Goal: Transaction & Acquisition: Book appointment/travel/reservation

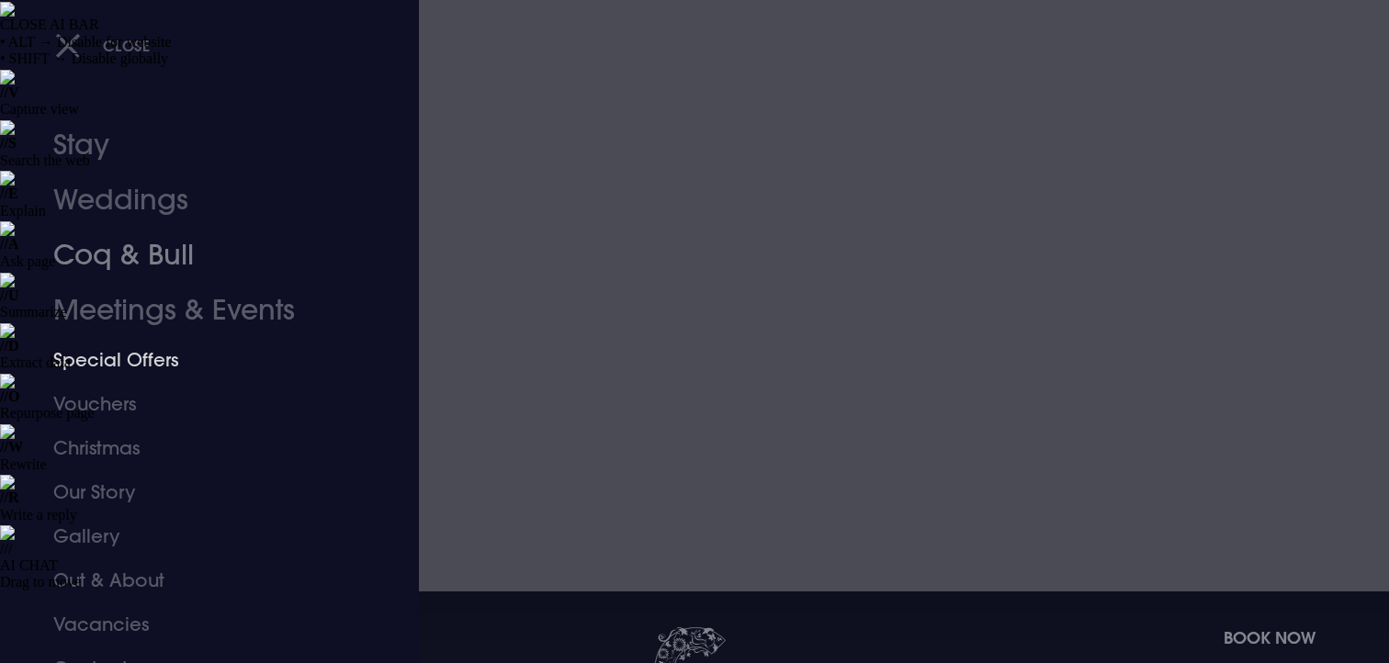
click at [168, 298] on link "Meetings & Events" at bounding box center [198, 310] width 290 height 55
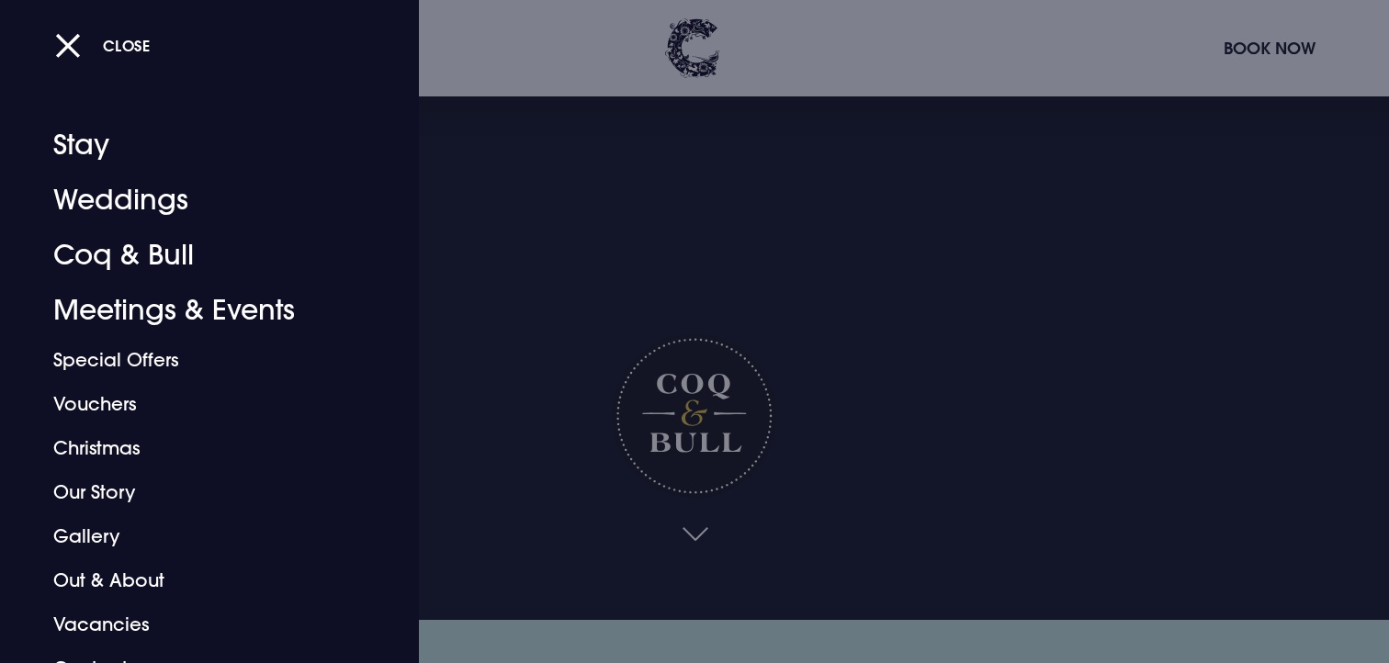
scroll to position [914, 0]
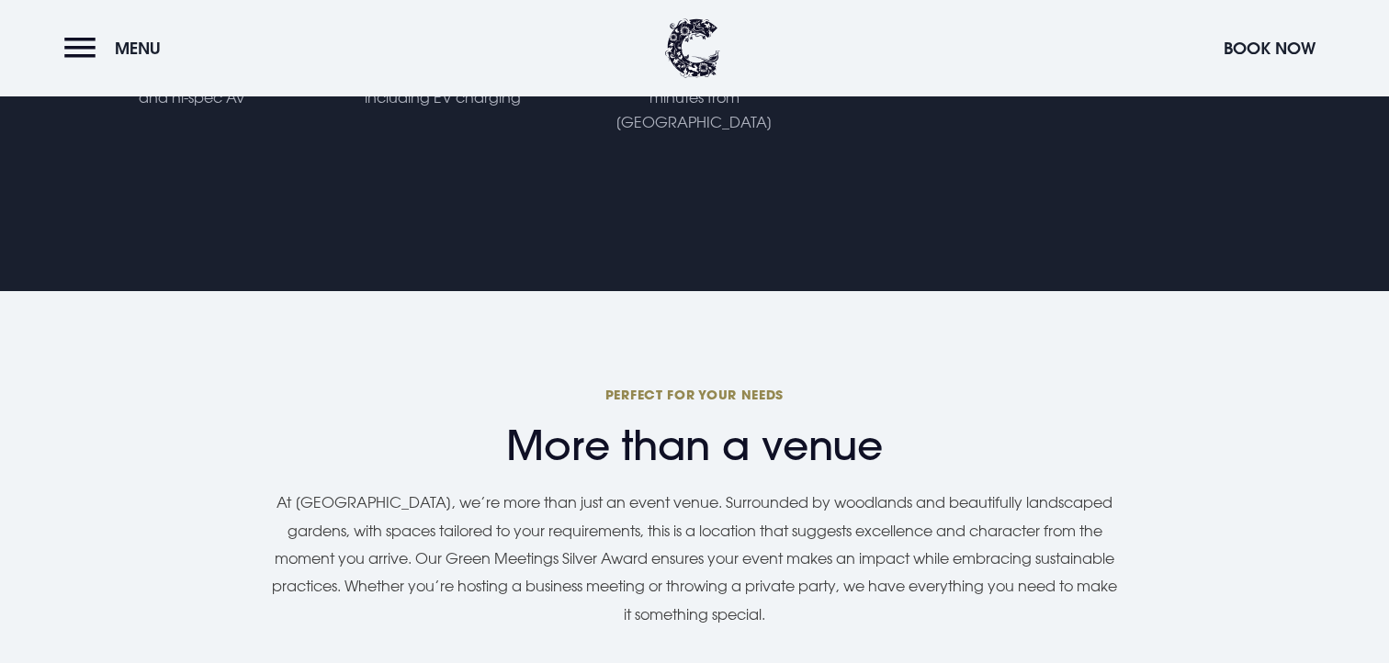
scroll to position [1608, 0]
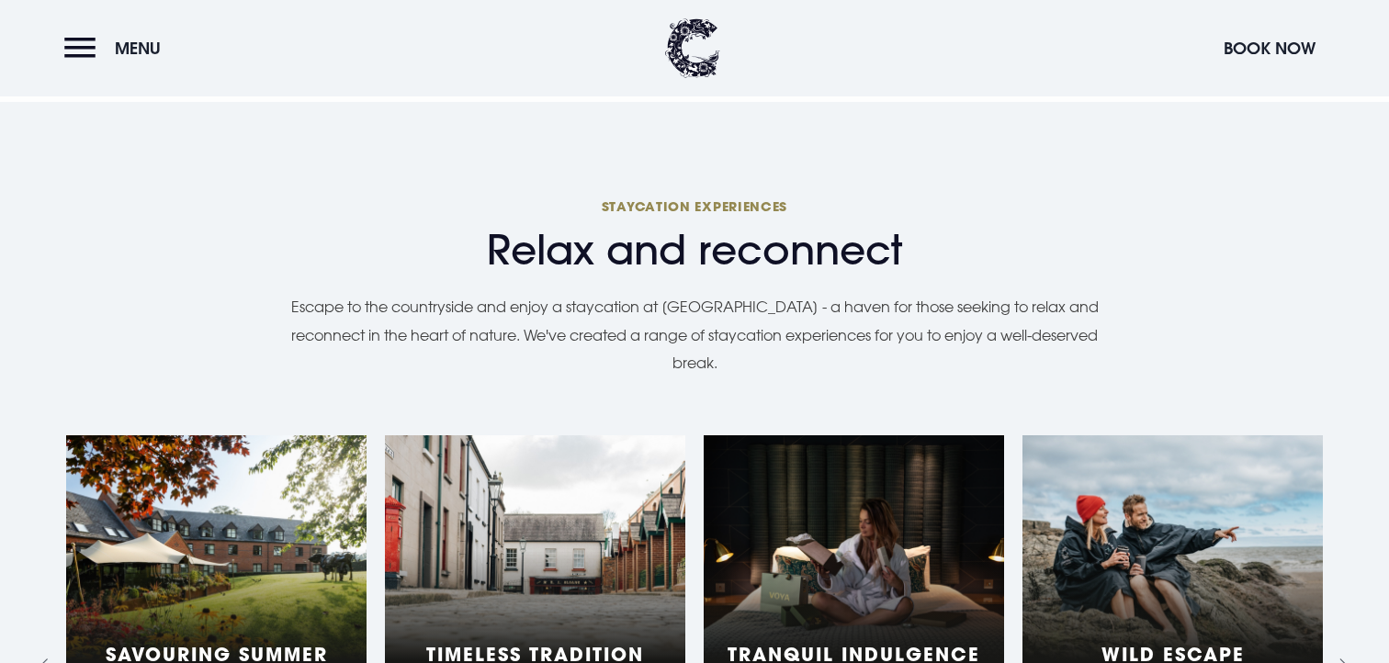
scroll to position [2536, 0]
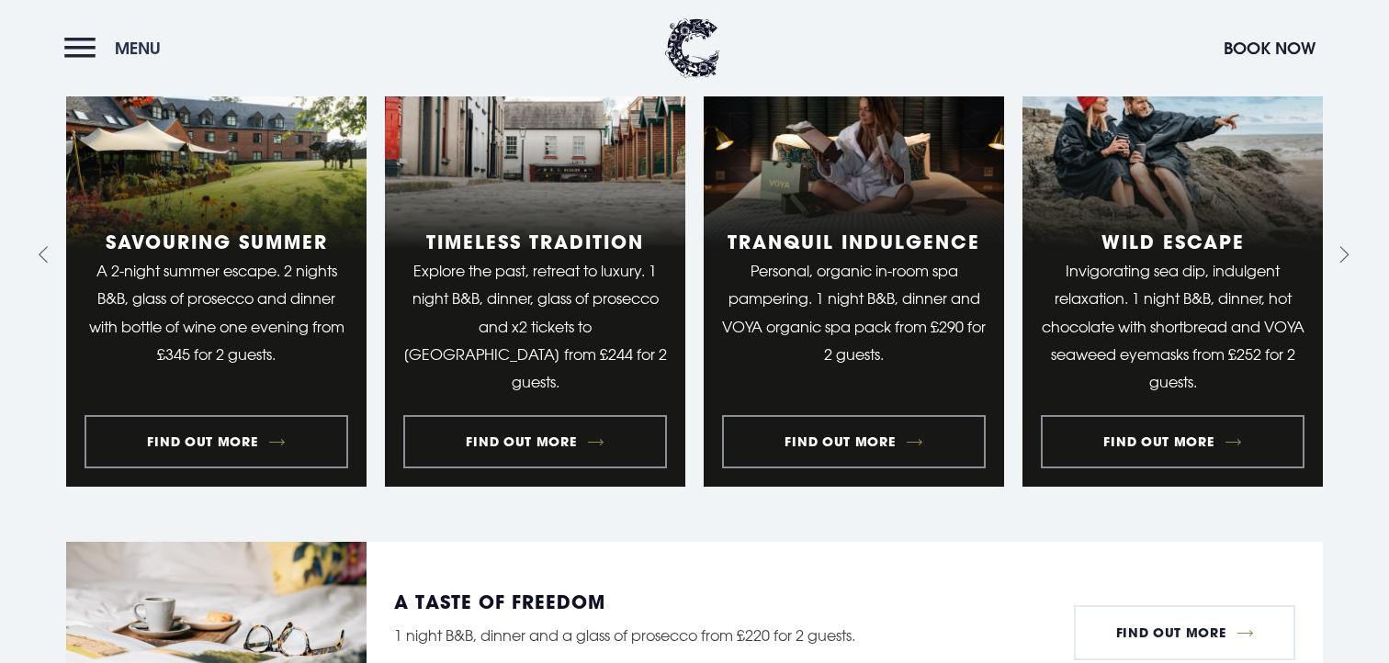
click at [133, 56] on span "Menu" at bounding box center [138, 48] width 46 height 21
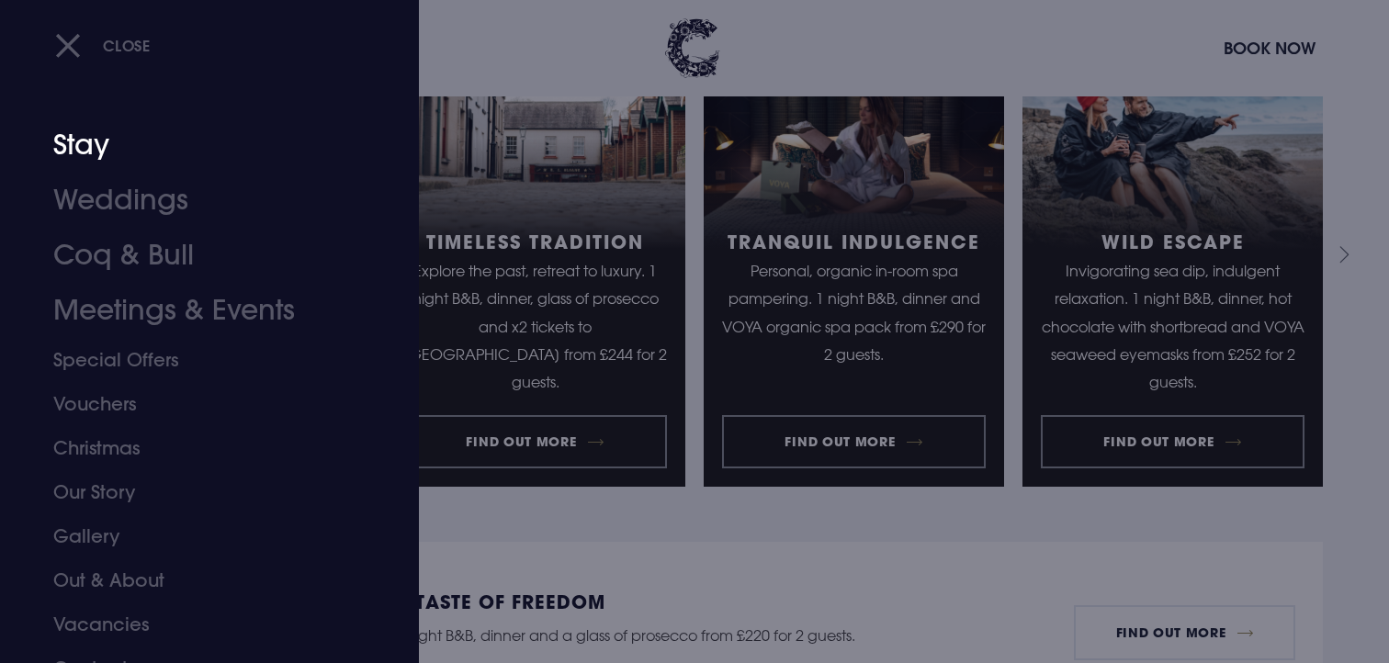
click at [84, 142] on link "Stay" at bounding box center [198, 145] width 290 height 55
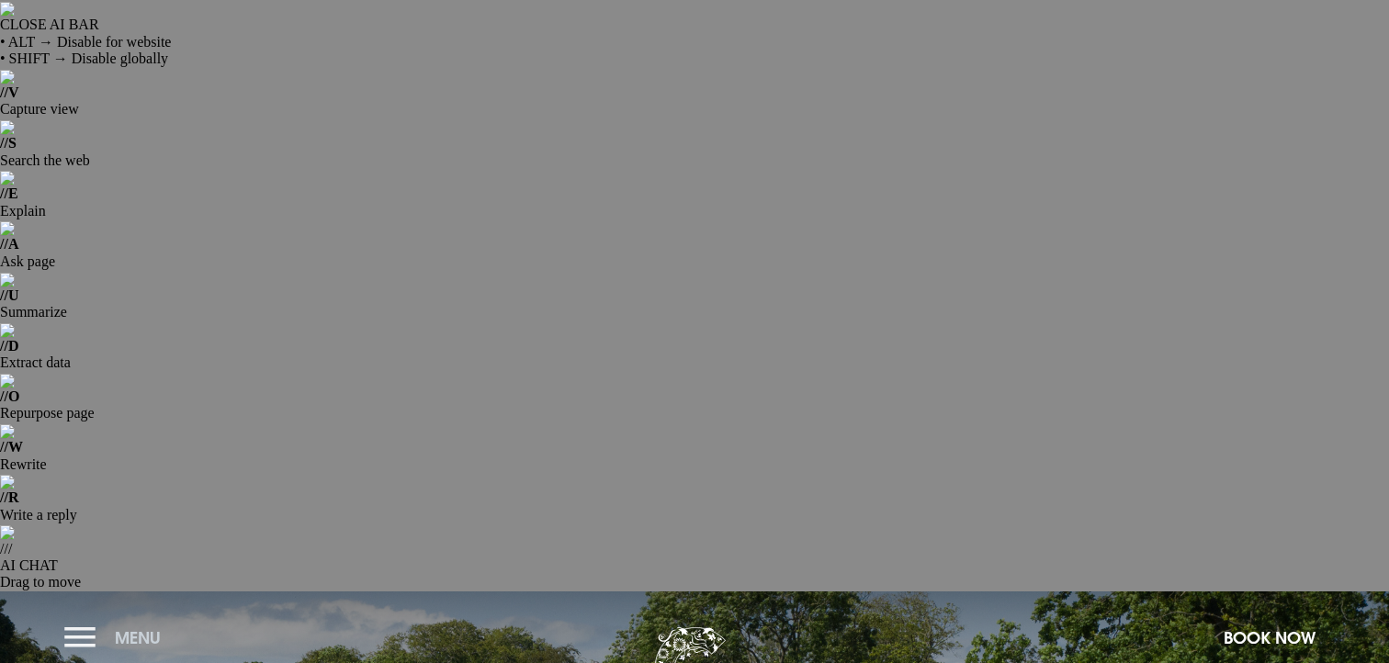
click at [133, 627] on span "Menu" at bounding box center [138, 637] width 46 height 21
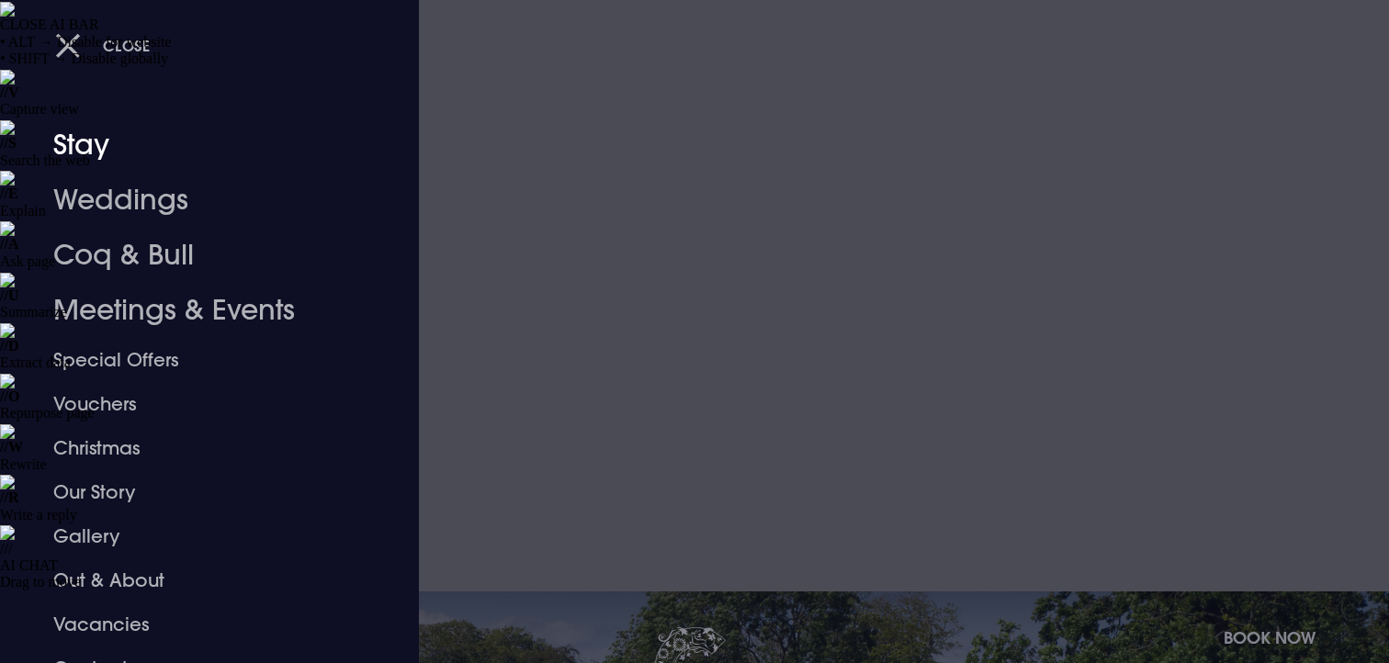
click at [74, 156] on link "Stay" at bounding box center [198, 145] width 290 height 55
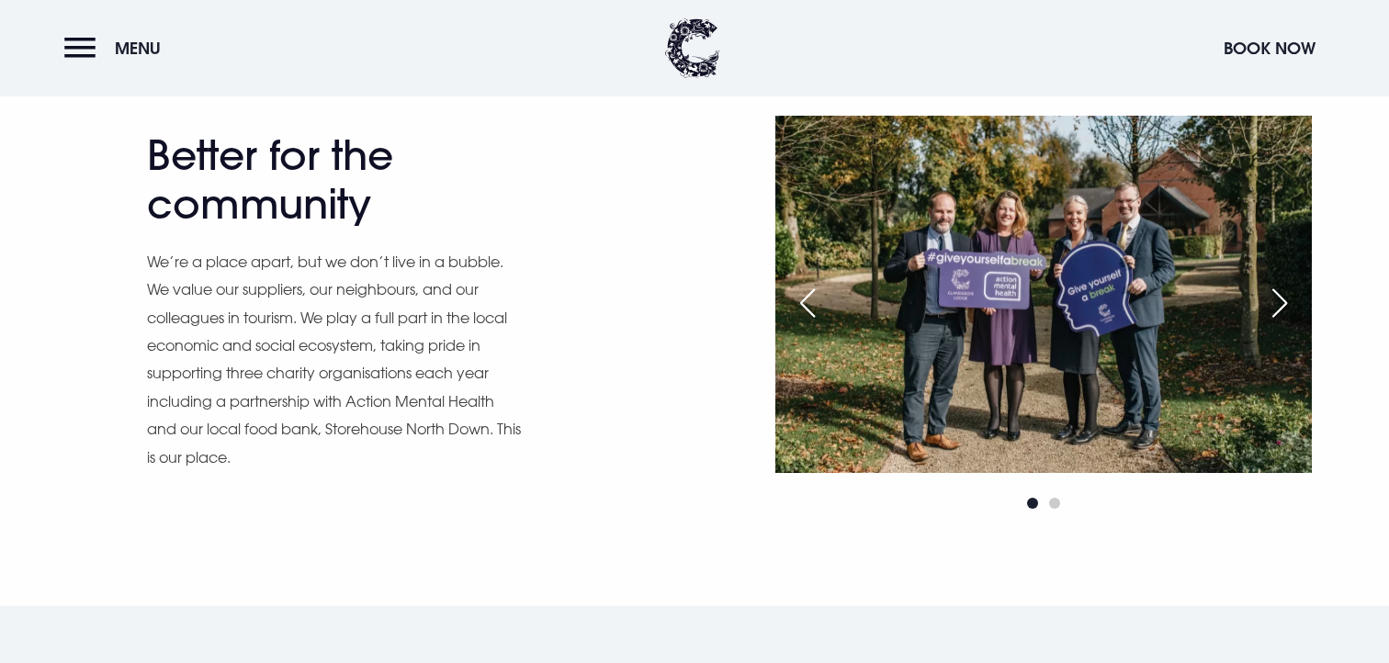
scroll to position [2100, 0]
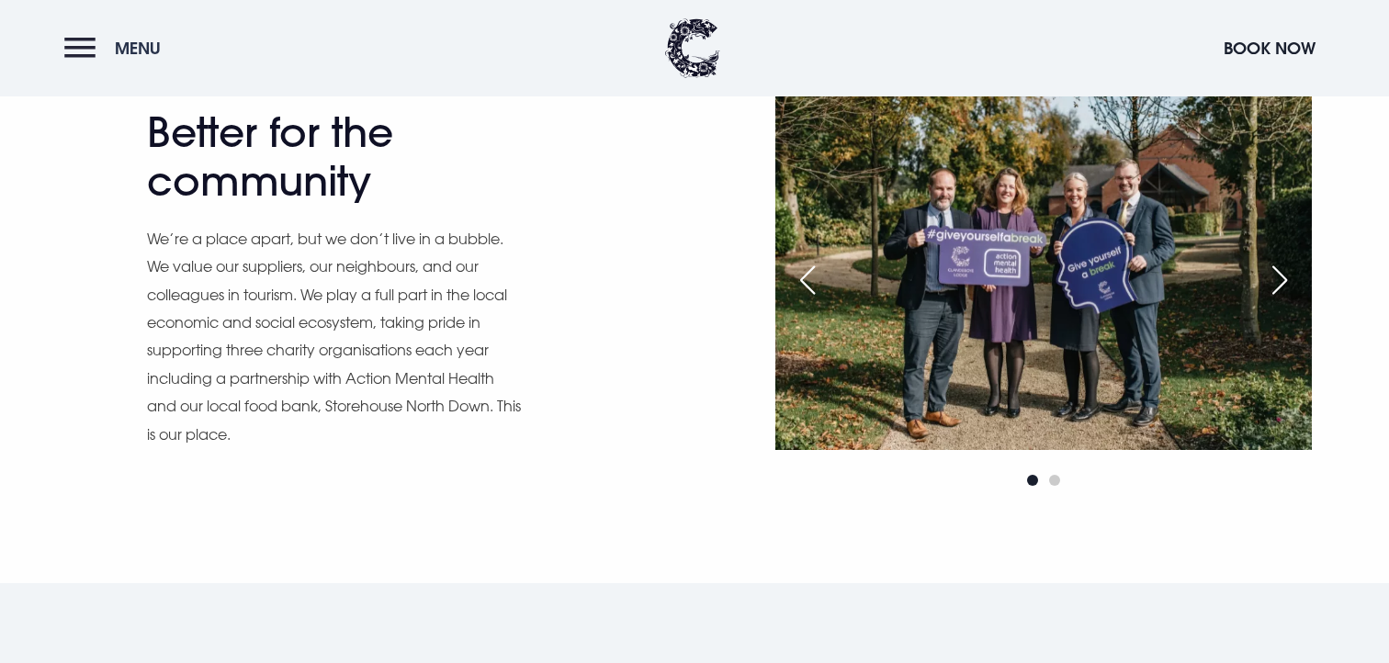
click at [119, 35] on button "Menu" at bounding box center [117, 48] width 106 height 40
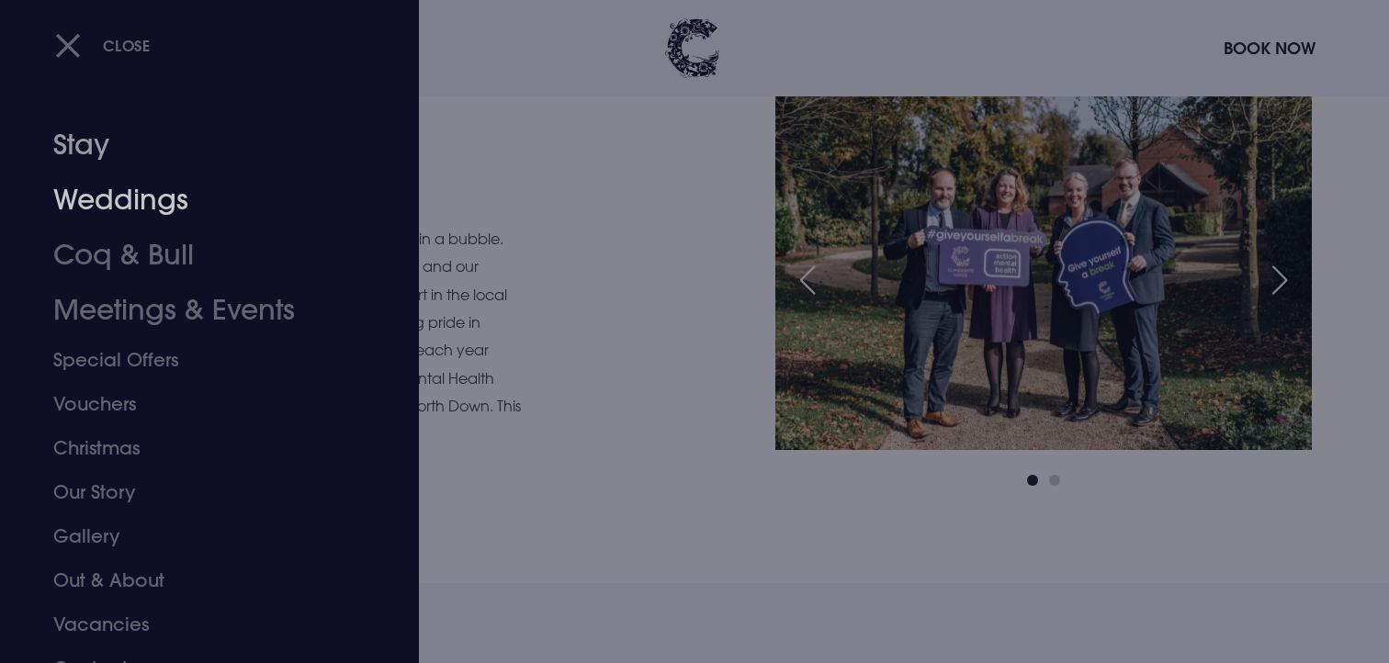
click at [71, 152] on link "Stay" at bounding box center [198, 145] width 290 height 55
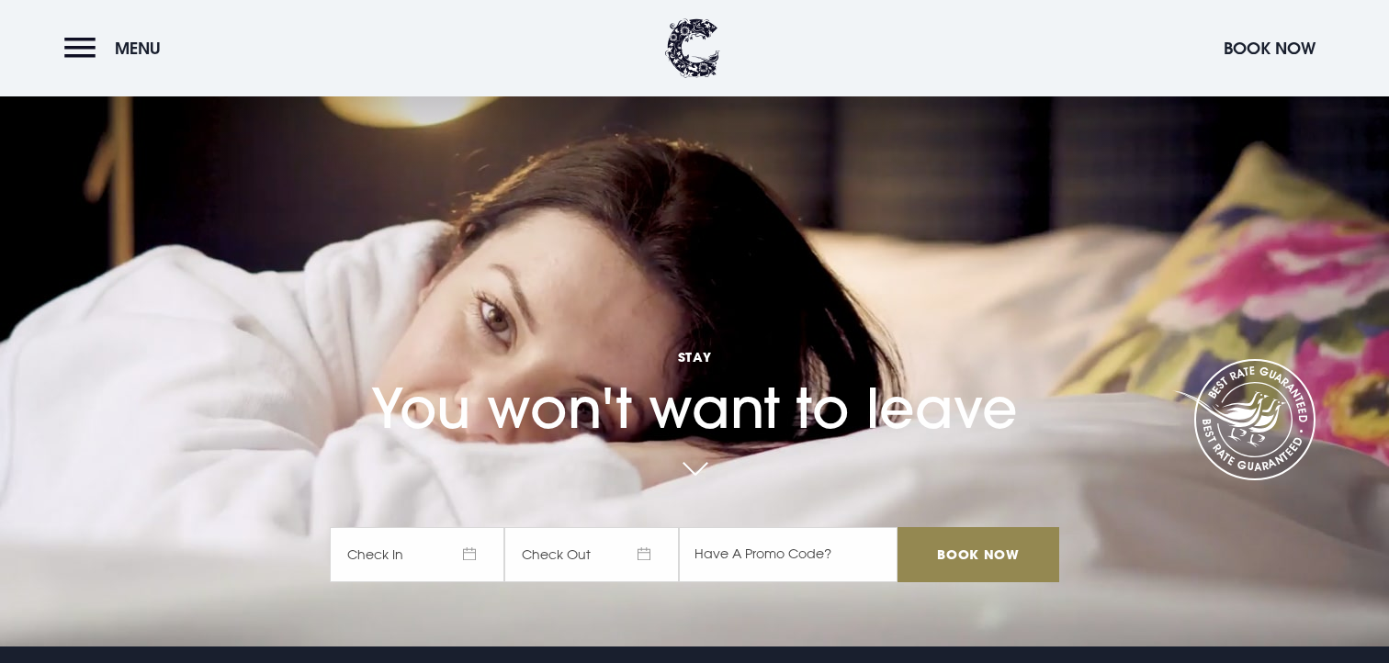
scroll to position [596, 0]
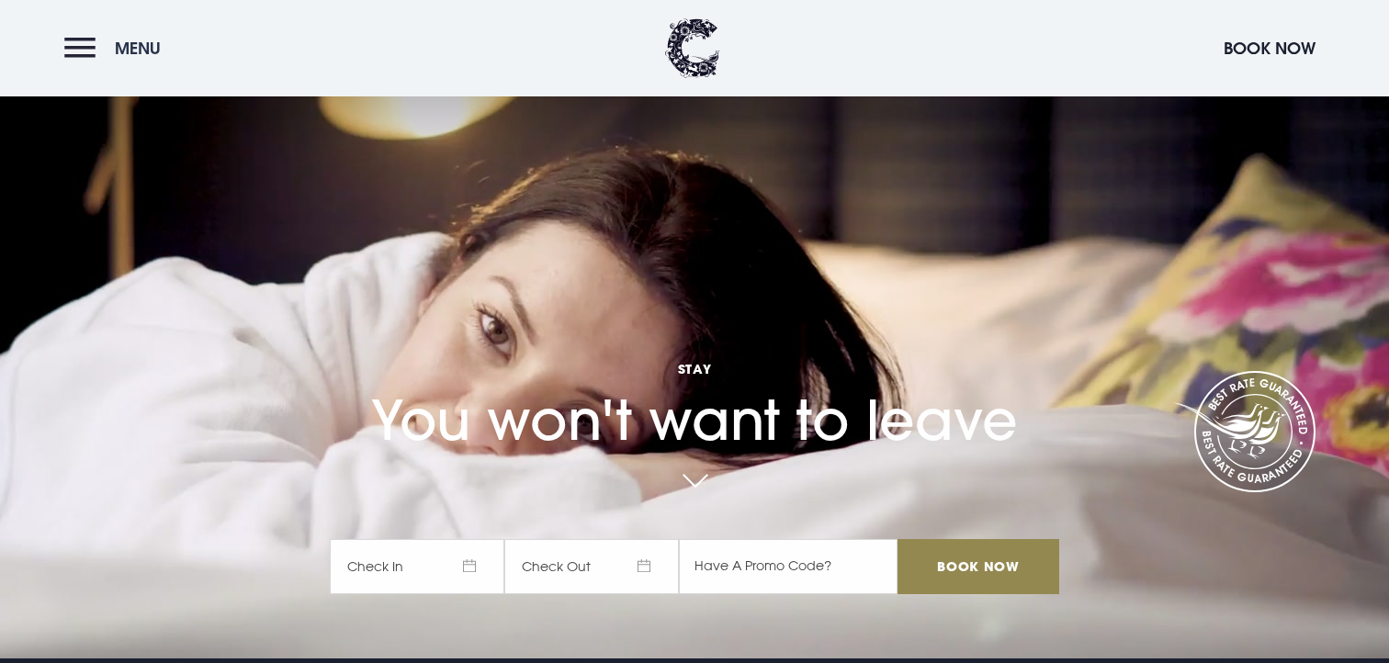
click at [129, 51] on span "Menu" at bounding box center [138, 48] width 46 height 21
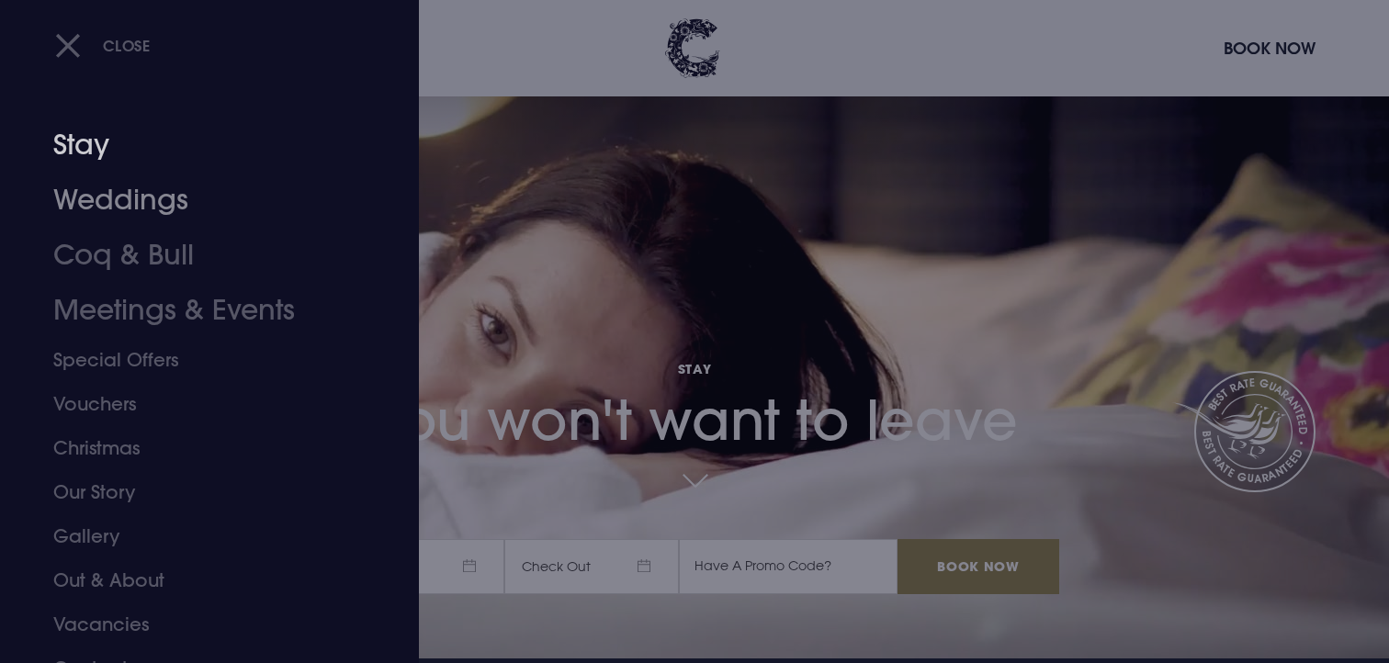
click at [96, 148] on link "Stay" at bounding box center [198, 145] width 290 height 55
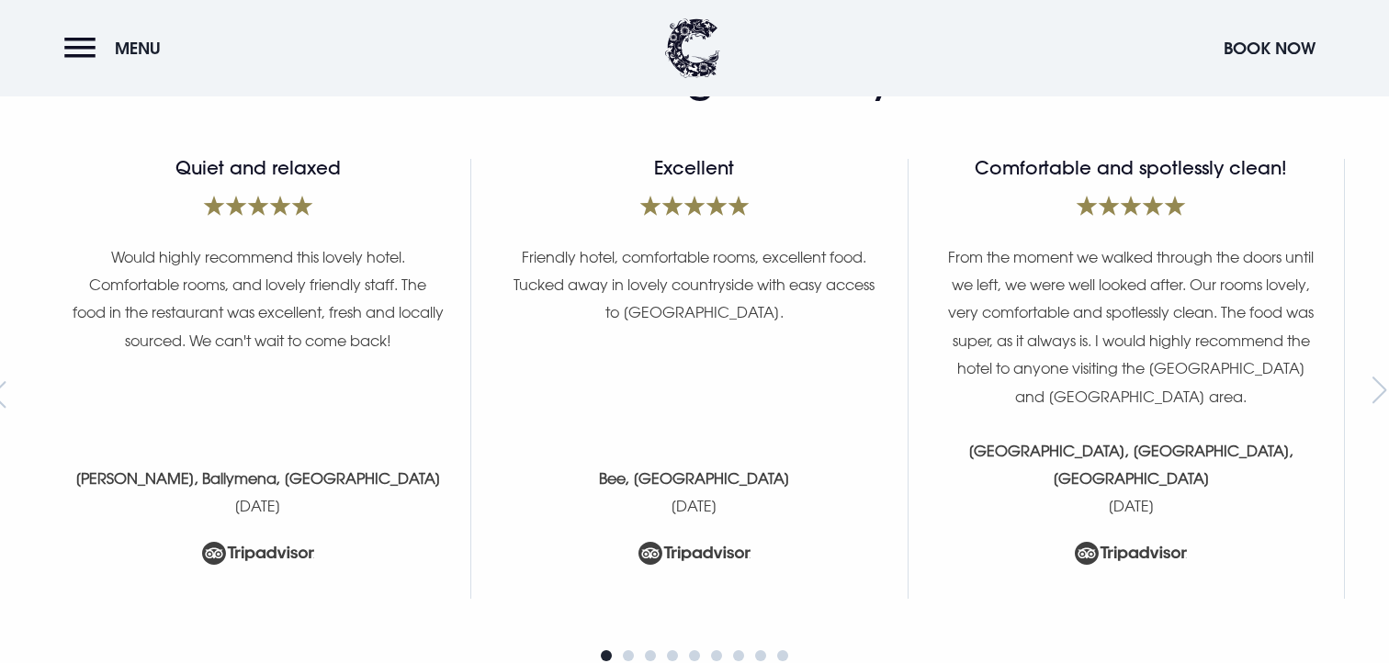
scroll to position [8064, 0]
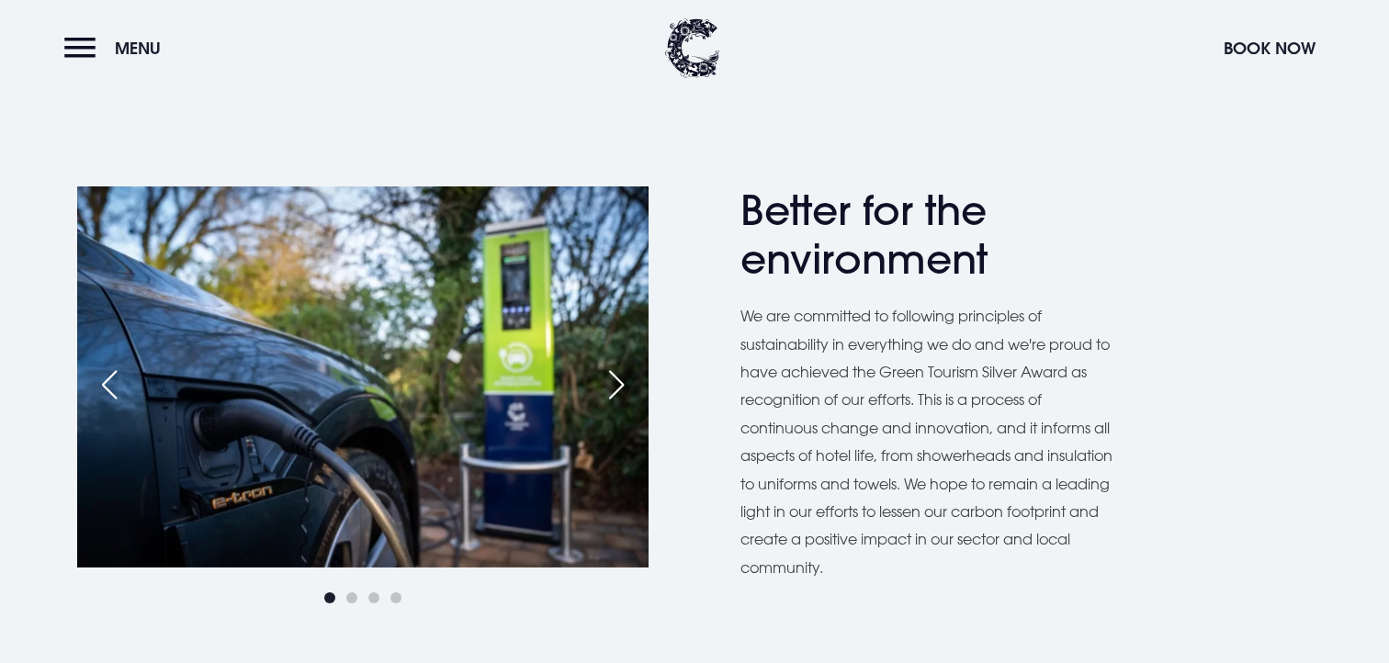
scroll to position [1387, 0]
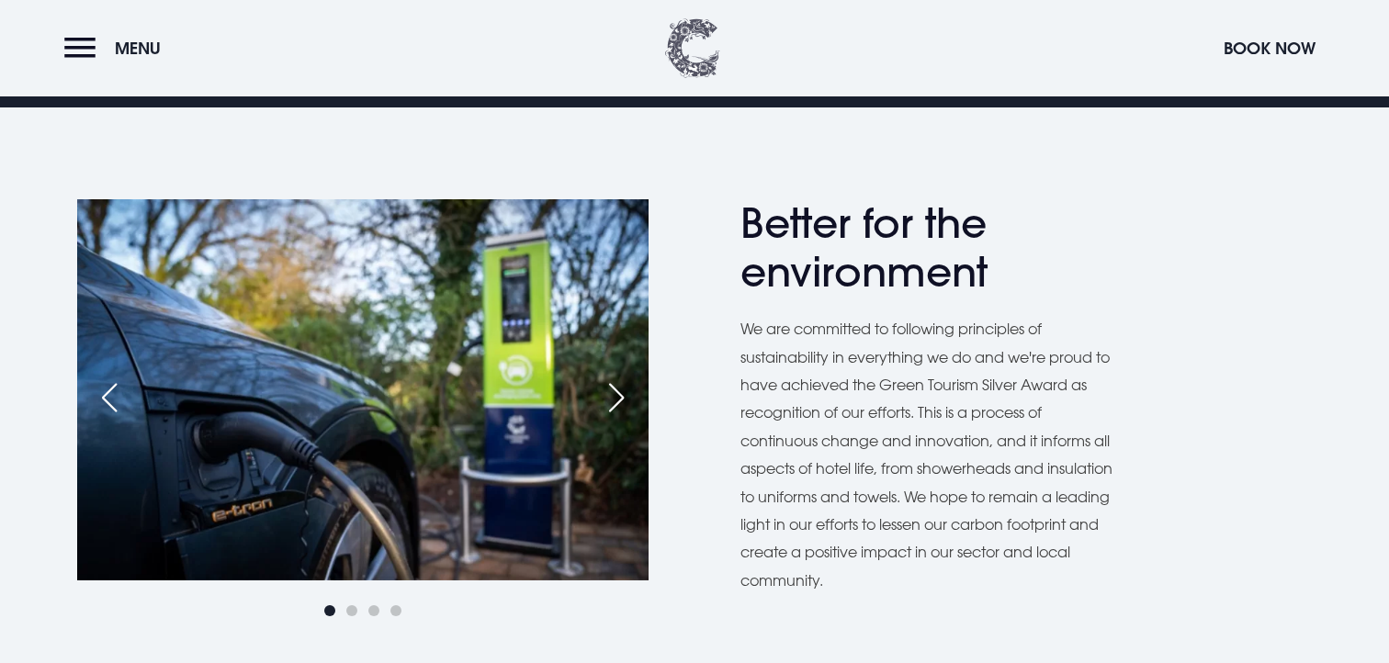
click at [714, 59] on img at bounding box center [692, 48] width 55 height 60
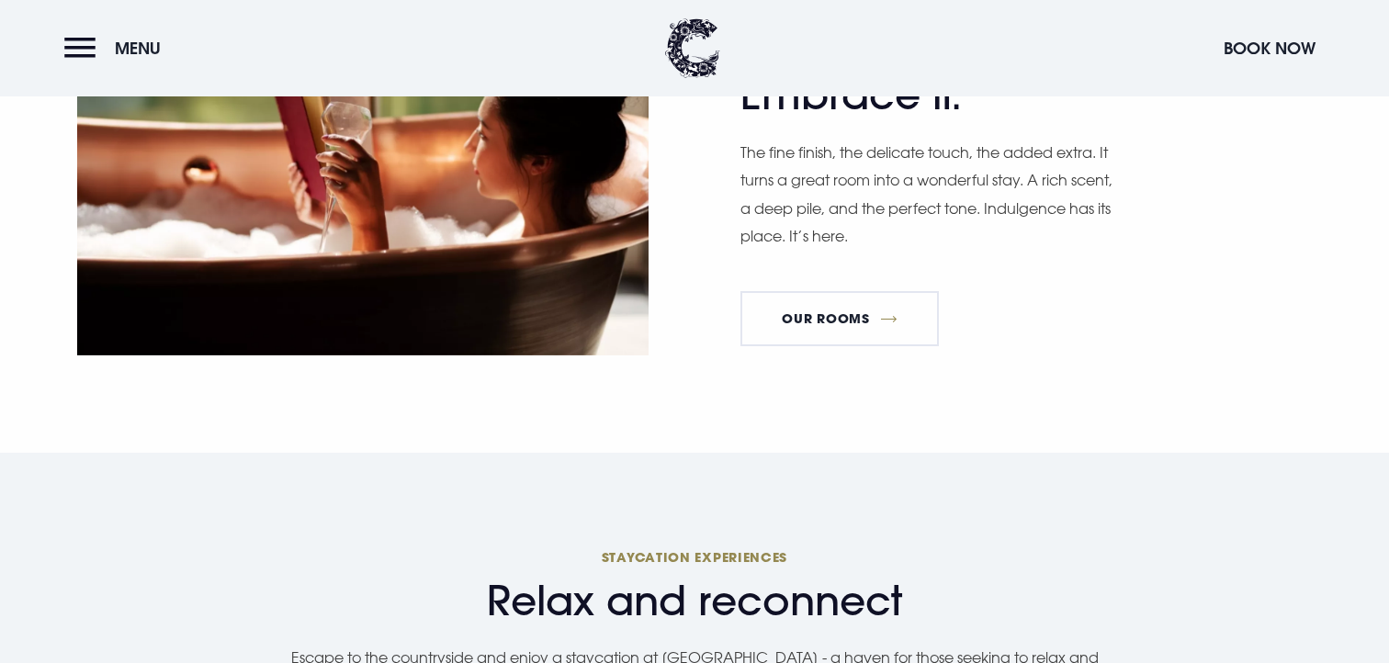
scroll to position [1804, 0]
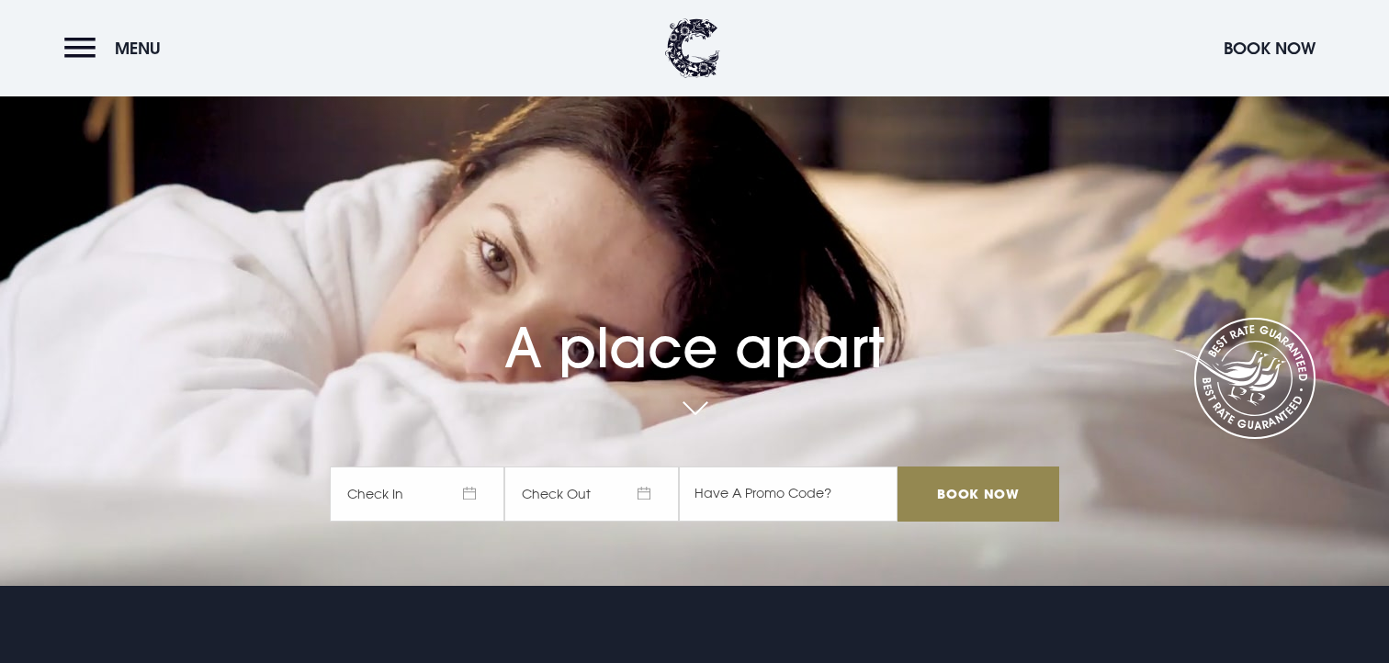
scroll to position [0, 0]
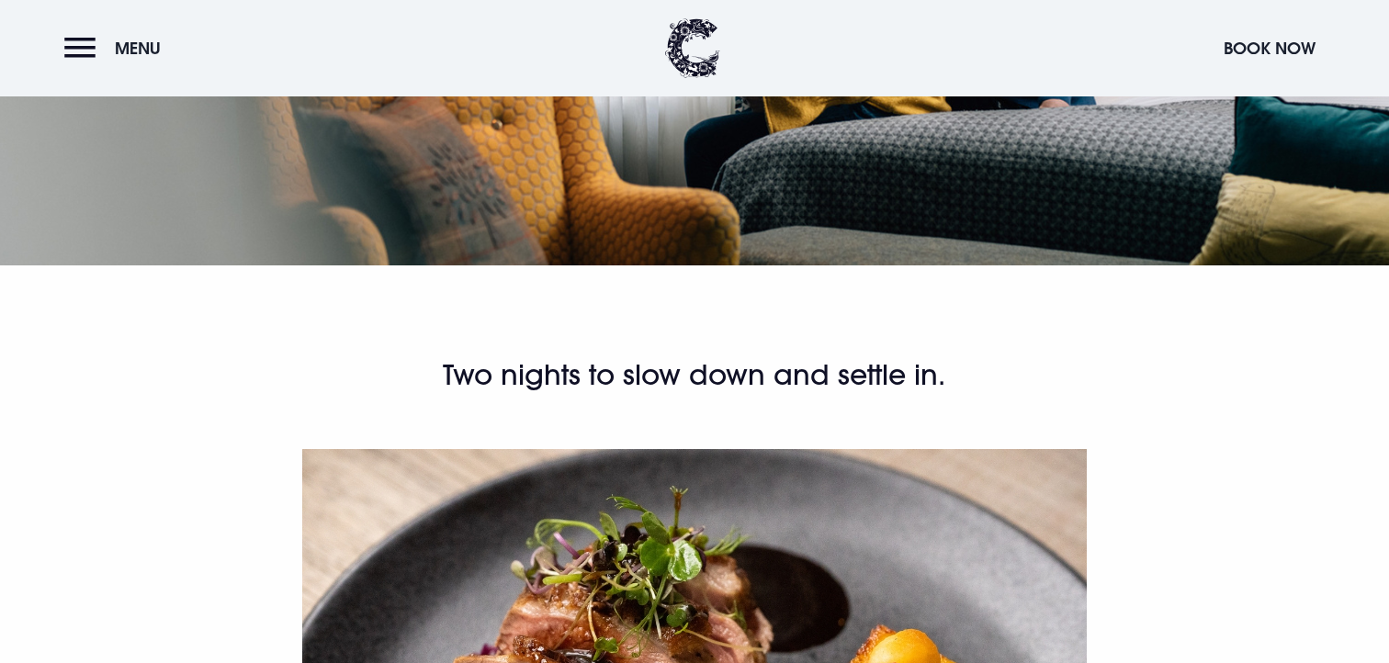
scroll to position [977, 0]
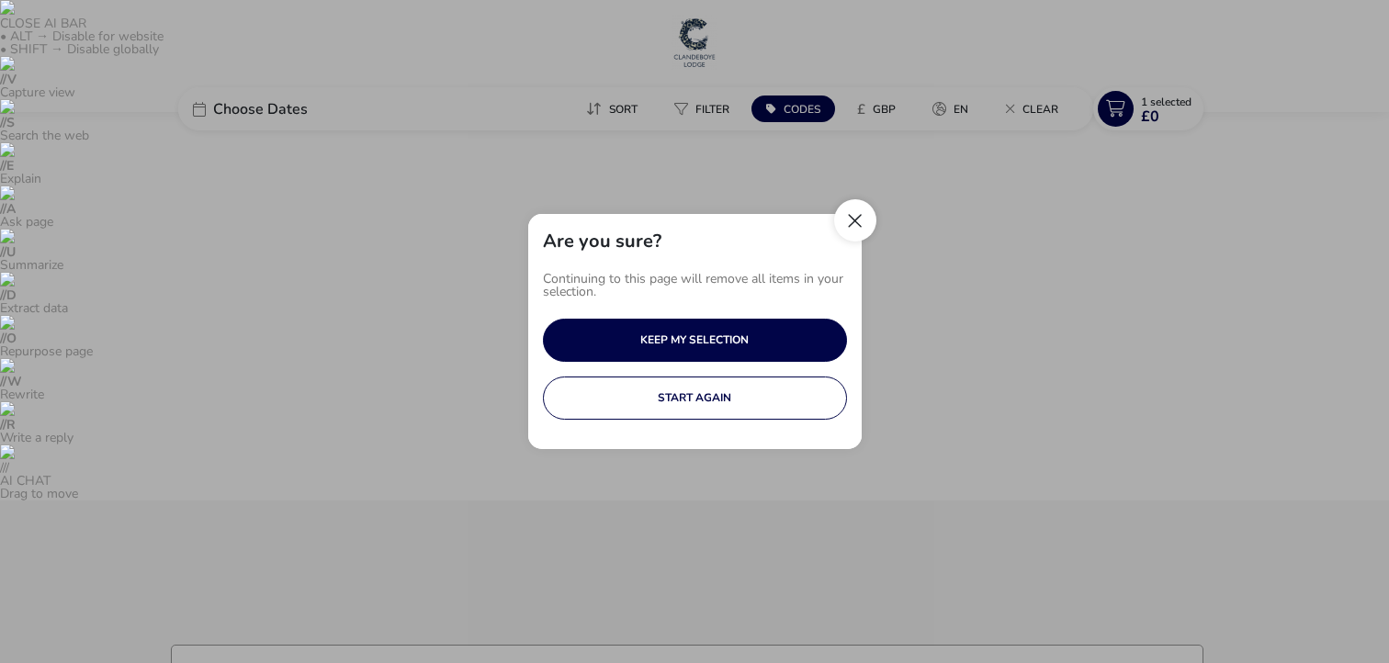
click at [852, 225] on button "Close" at bounding box center [855, 220] width 42 height 42
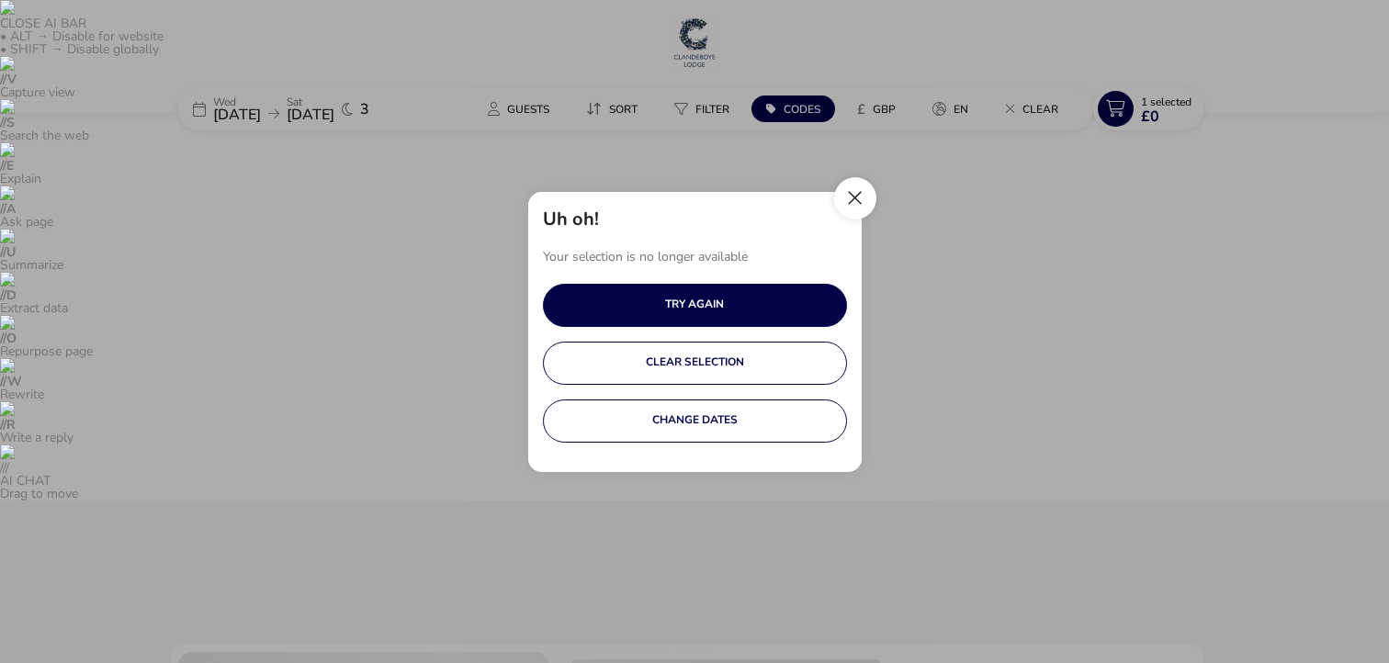
click at [842, 201] on button "Close" at bounding box center [855, 198] width 42 height 42
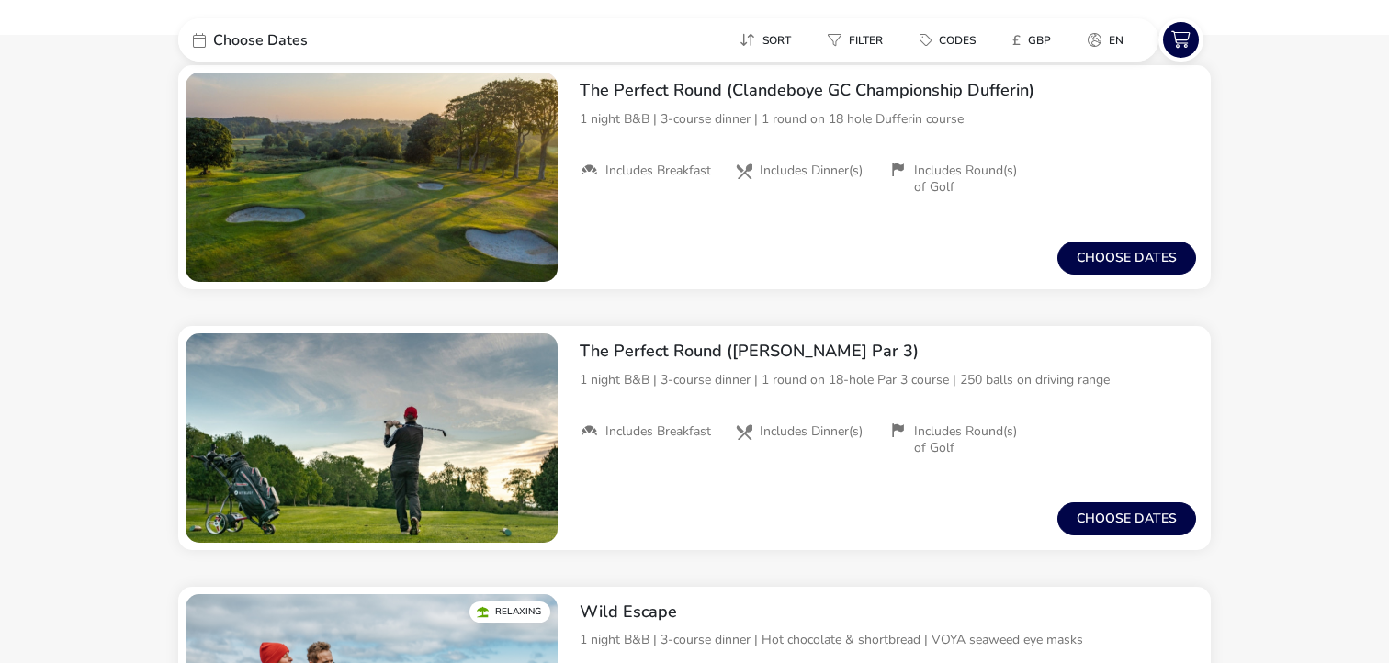
scroll to position [3171, 0]
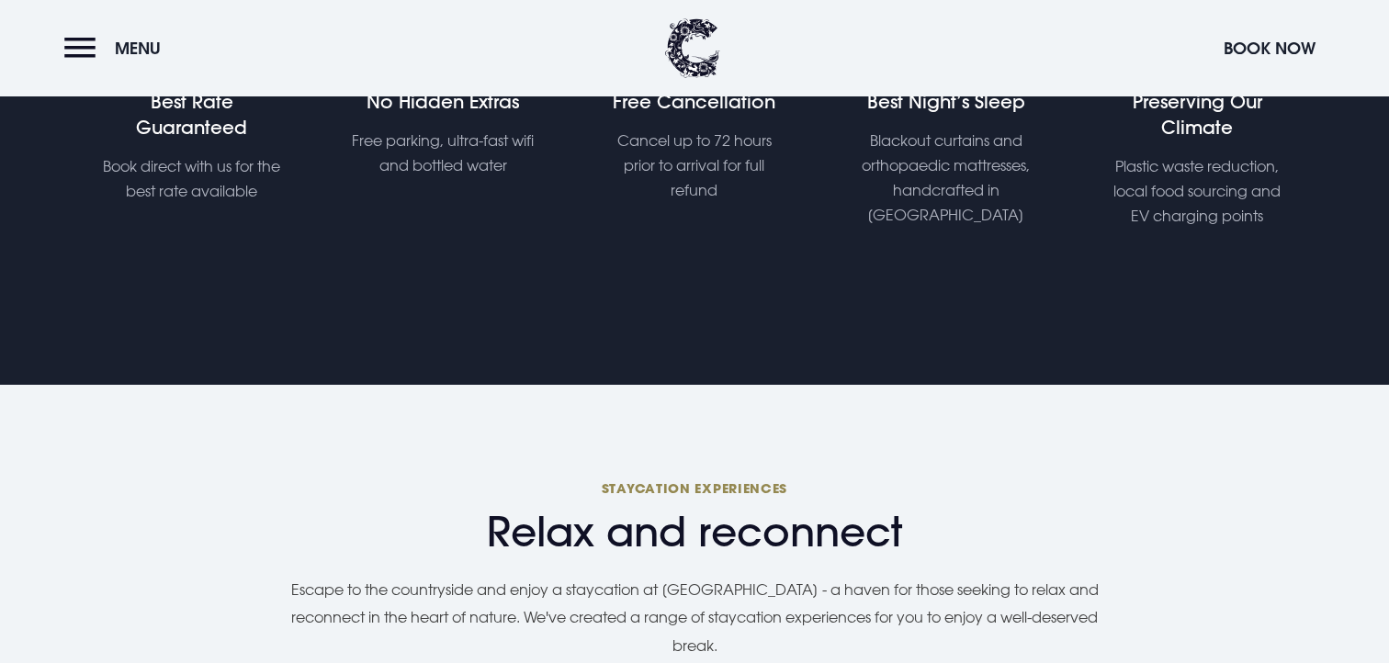
scroll to position [1464, 0]
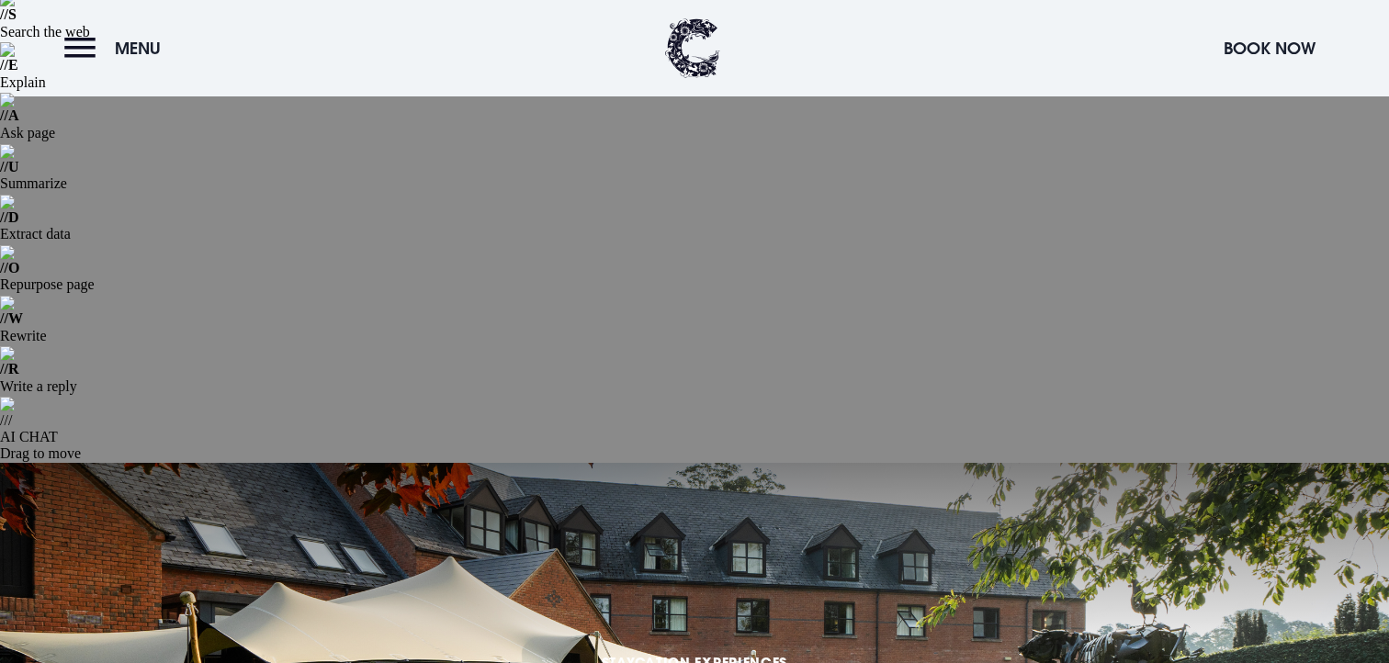
scroll to position [130, 0]
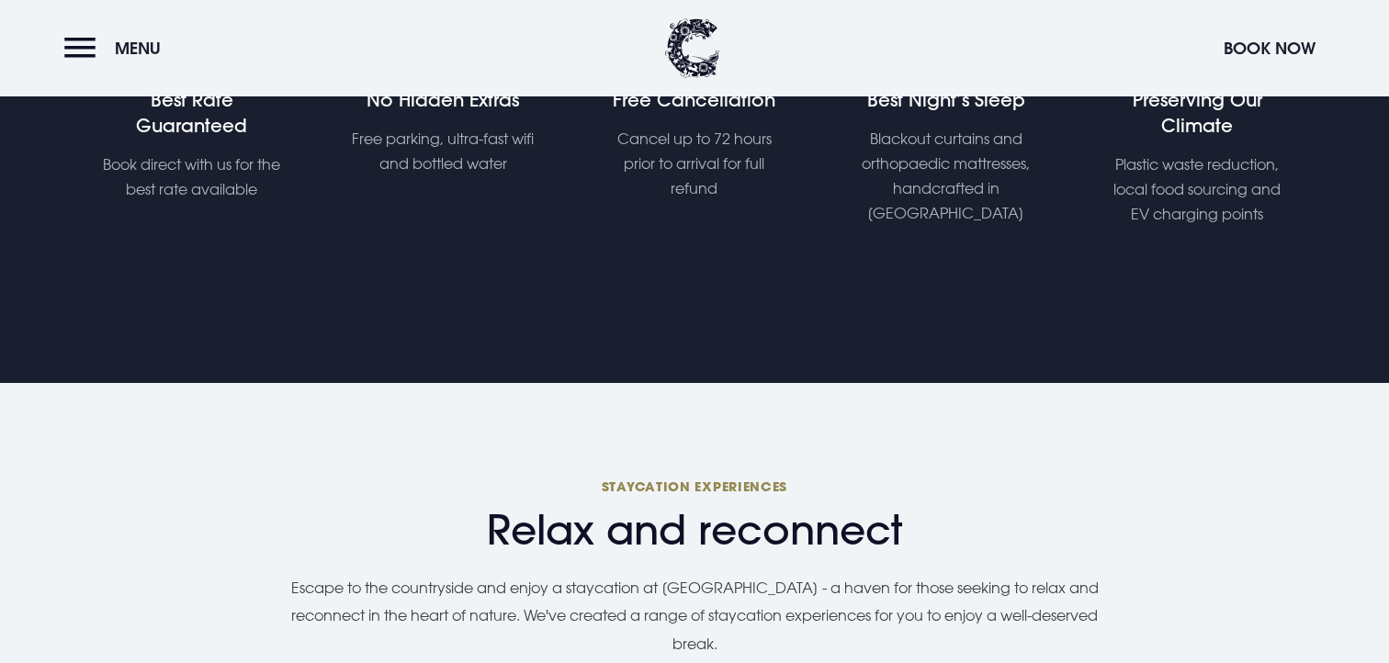
scroll to position [1464, 0]
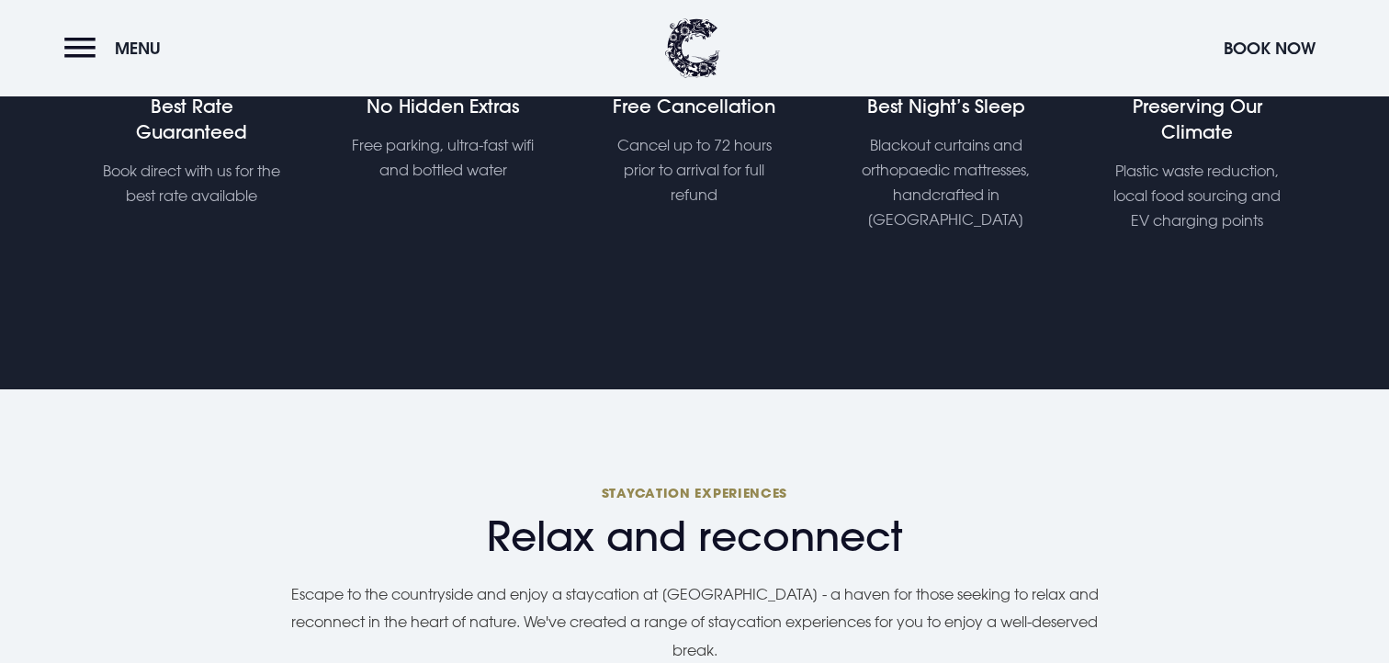
scroll to position [1442, 0]
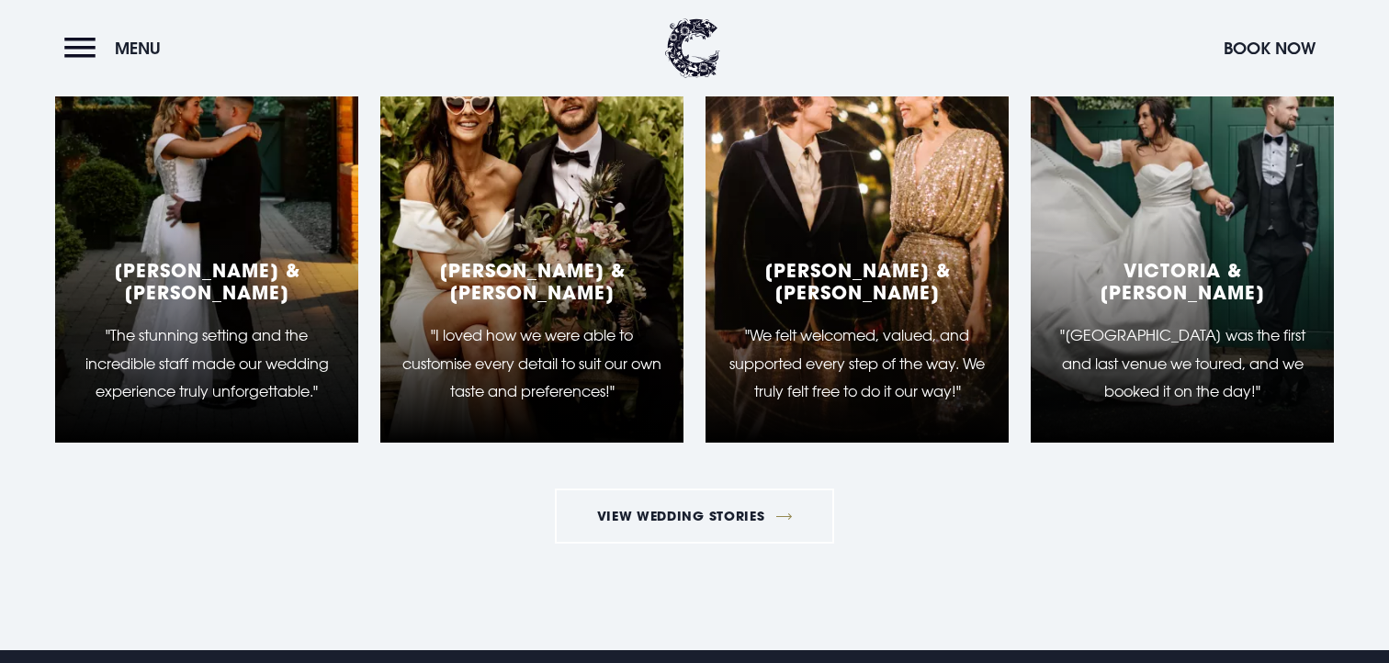
scroll to position [4012, 0]
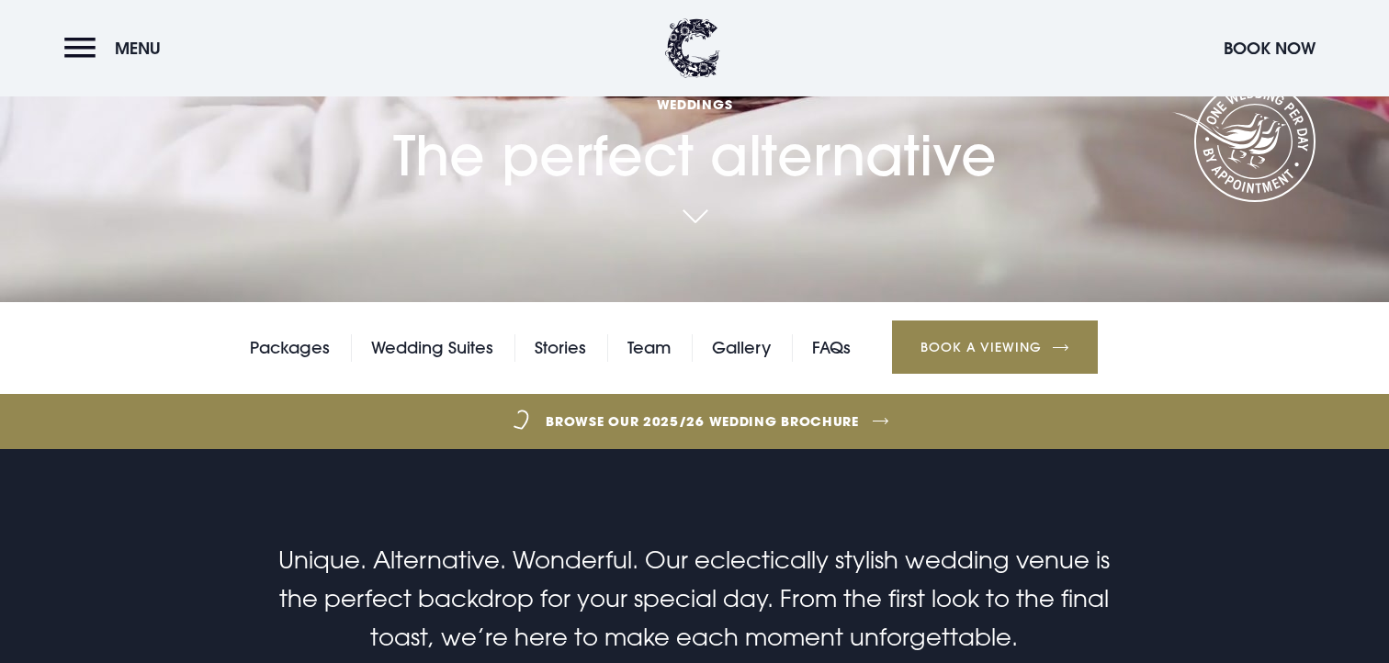
scroll to position [947, 0]
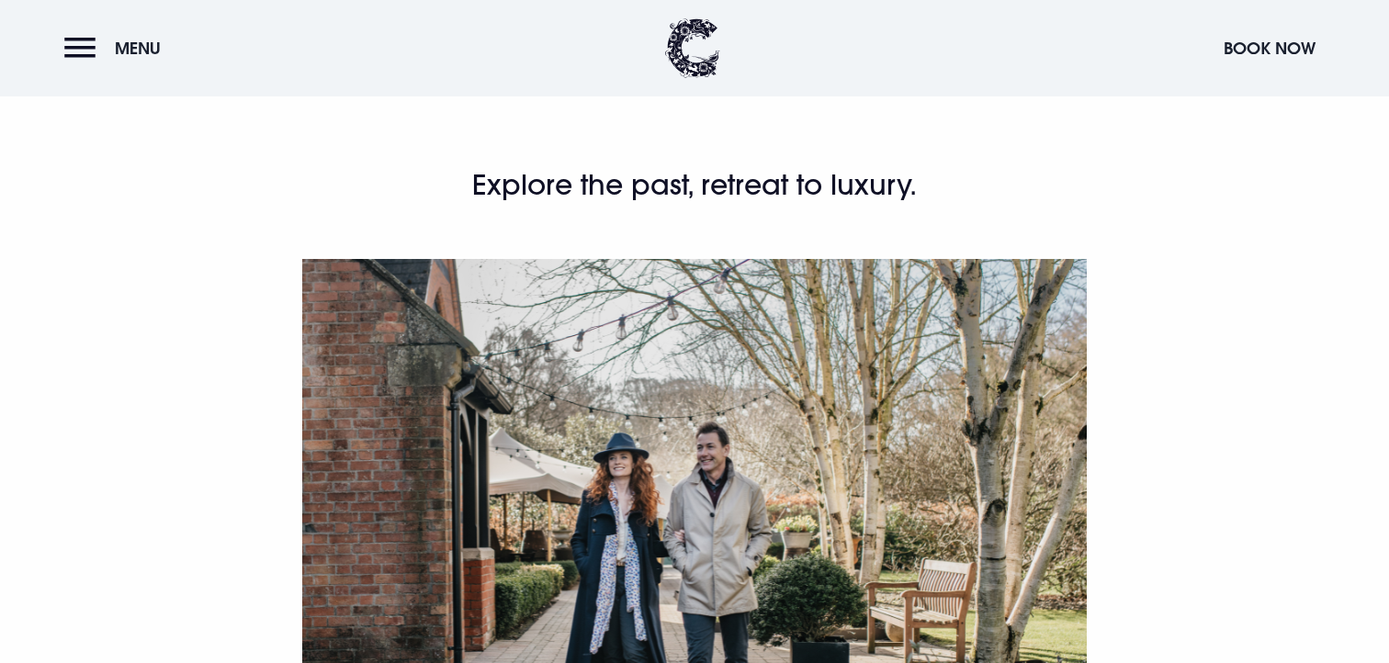
scroll to position [1175, 0]
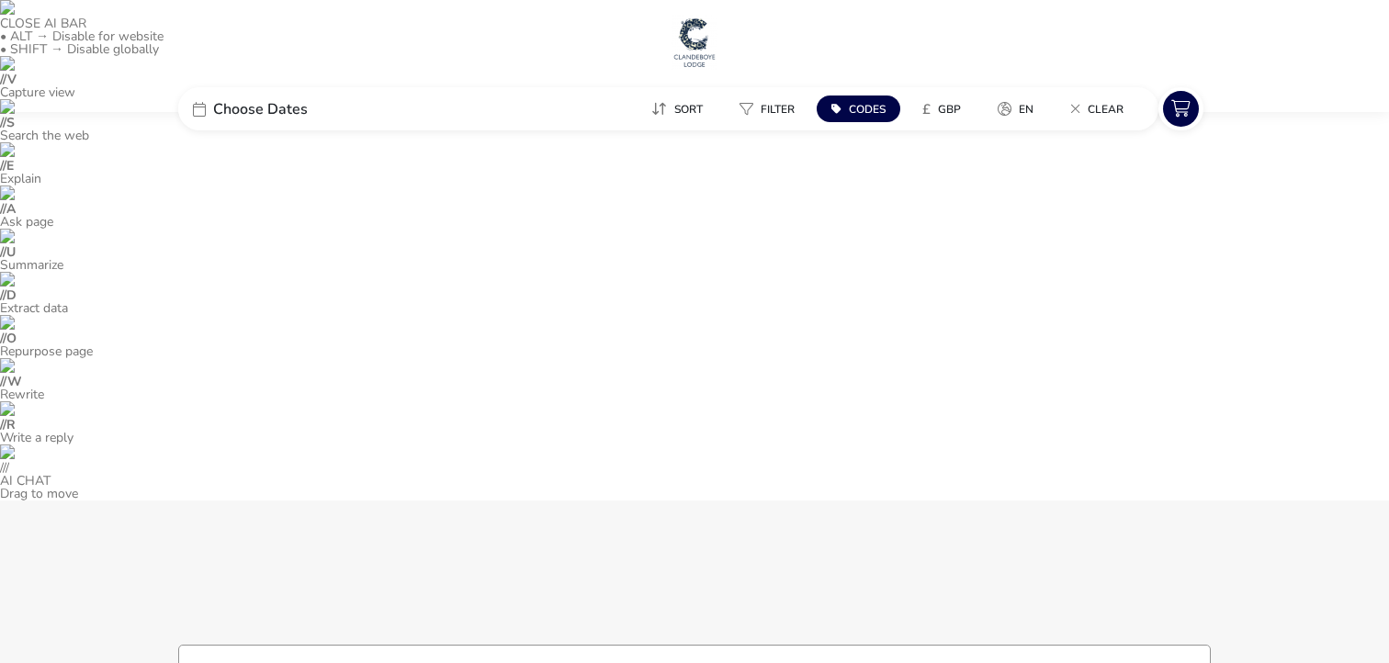
click at [412, 109] on div "Choose Dates" at bounding box center [316, 108] width 276 height 43
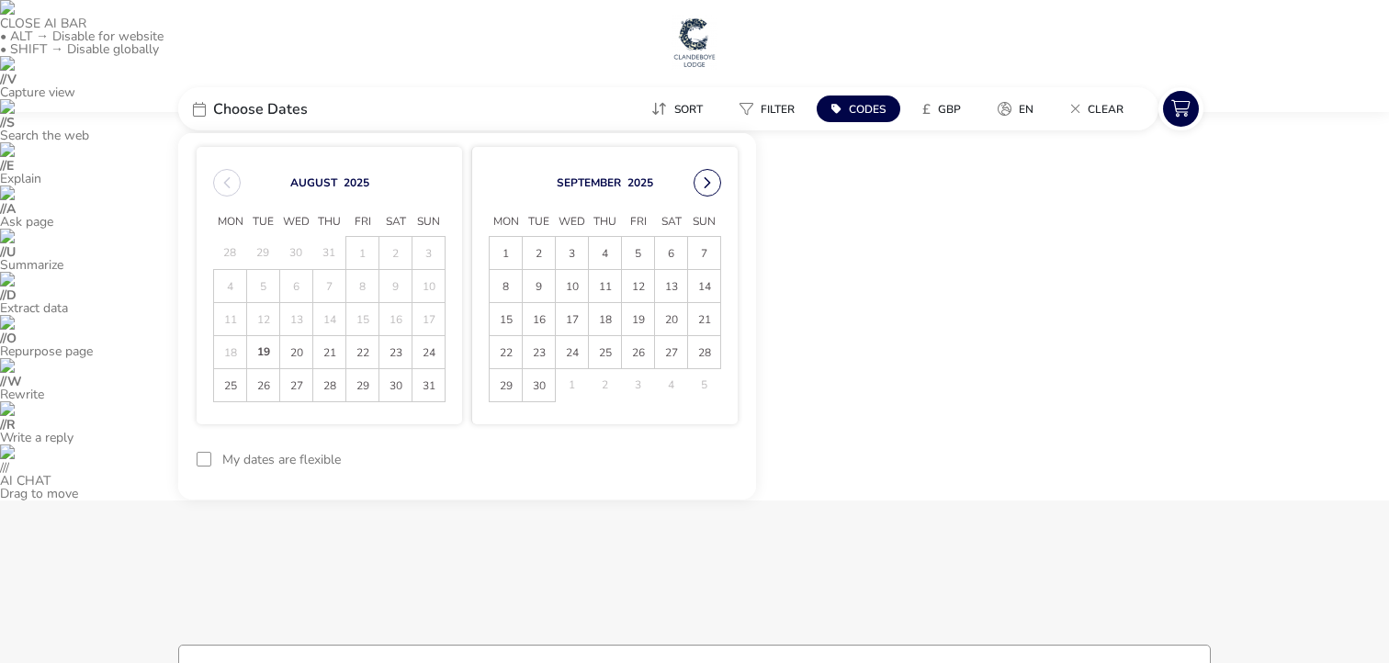
click at [712, 176] on button "Next Month" at bounding box center [708, 183] width 28 height 28
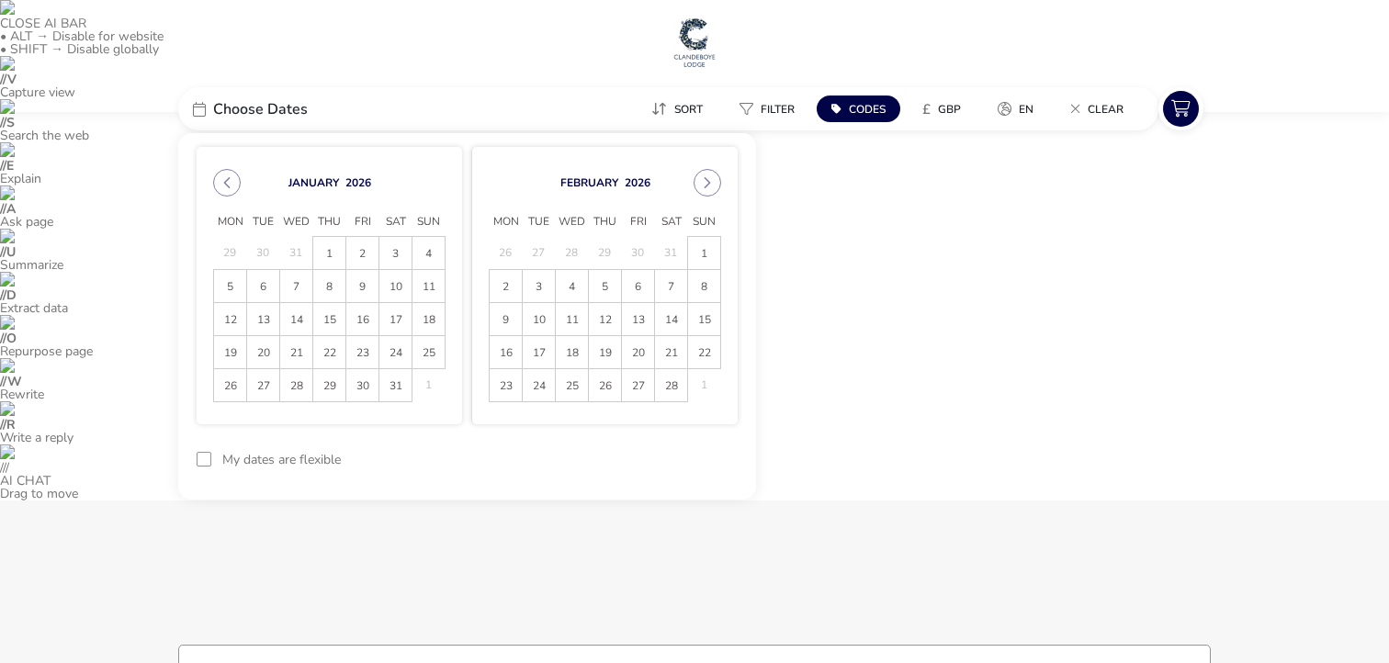
click at [712, 176] on button "Next Month" at bounding box center [708, 183] width 28 height 28
click at [226, 174] on button "Previous Month" at bounding box center [227, 183] width 28 height 28
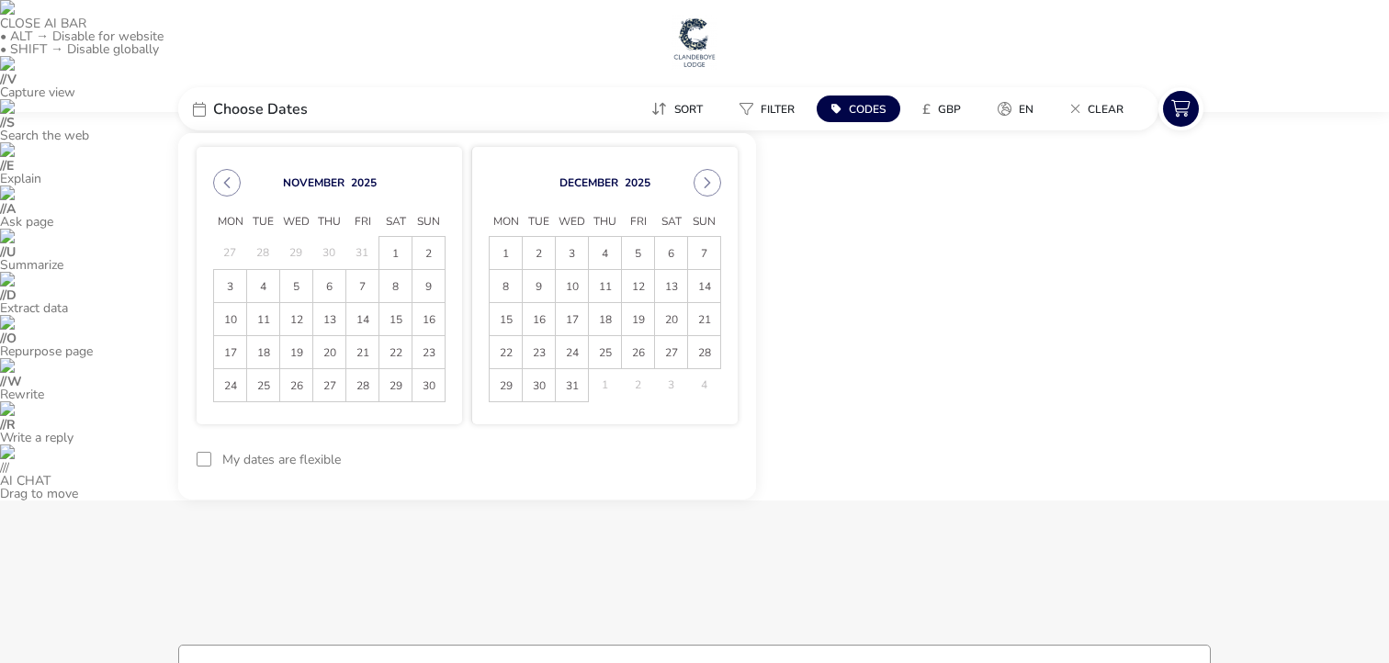
click at [226, 174] on button "Previous Month" at bounding box center [227, 183] width 28 height 28
click at [718, 175] on button "Next Month" at bounding box center [708, 183] width 28 height 28
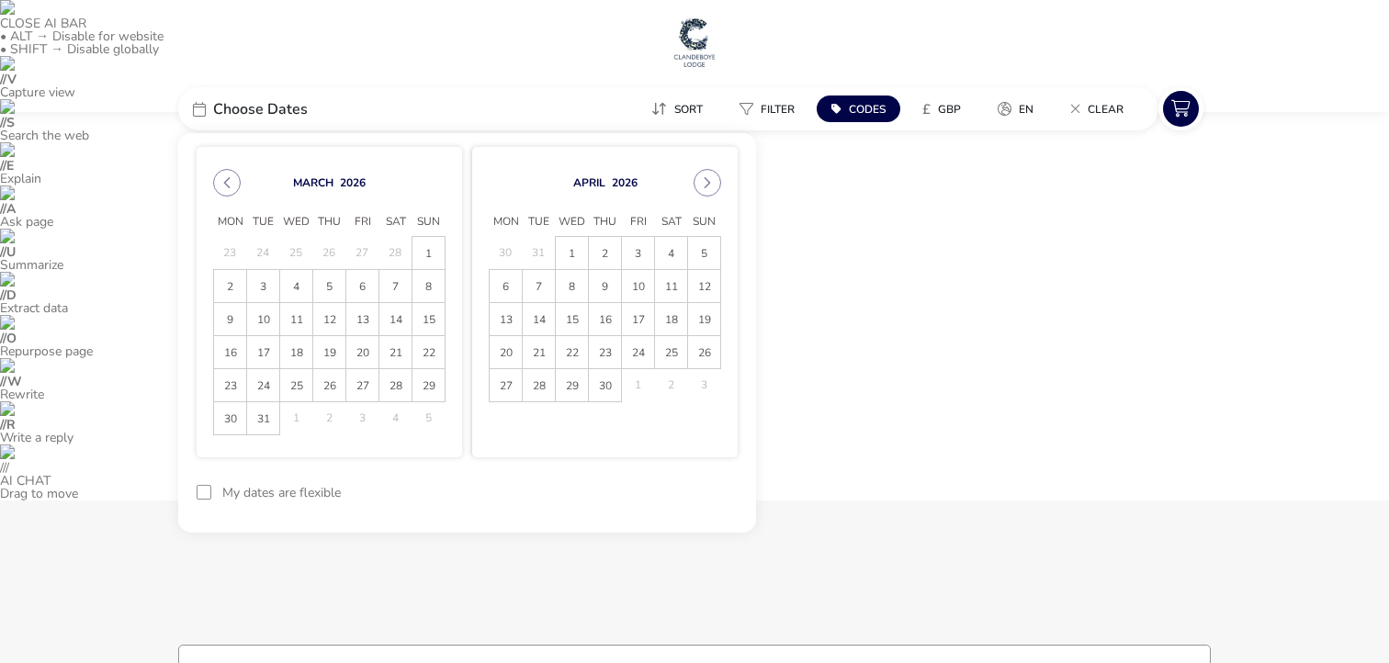
click at [718, 175] on button "Next Month" at bounding box center [708, 183] width 28 height 28
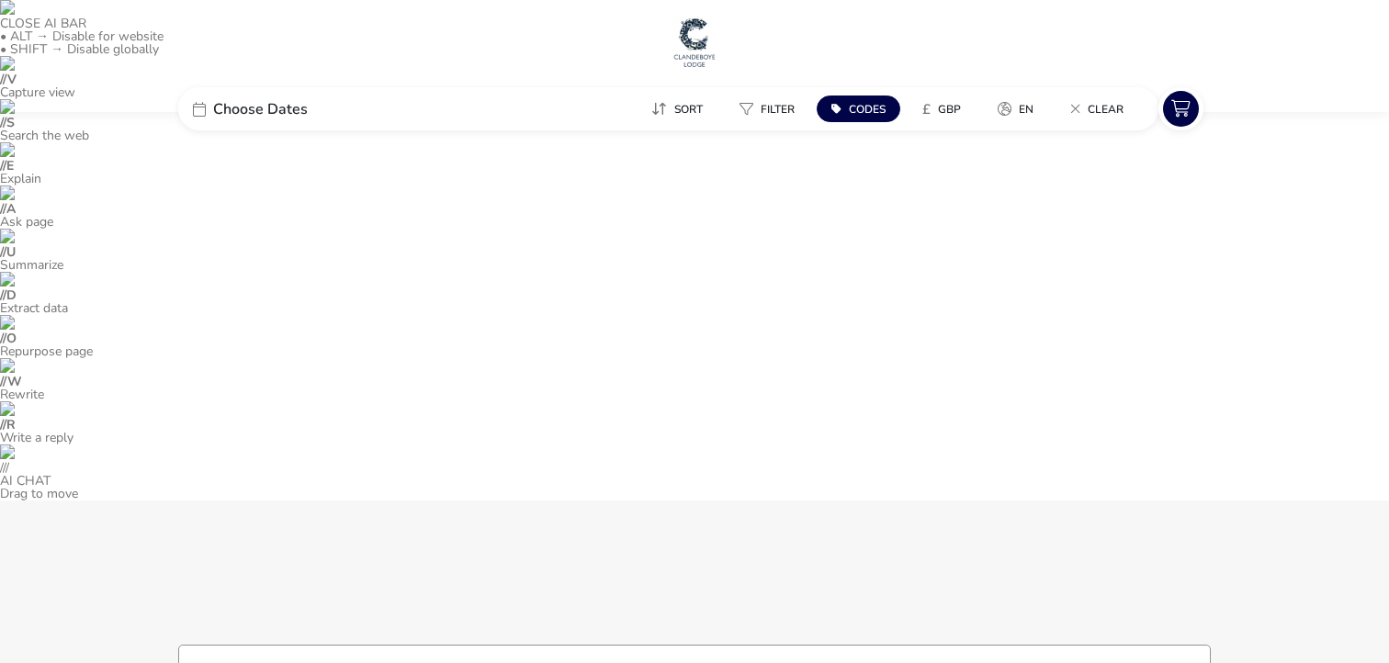
click at [893, 104] on button "Codes" at bounding box center [859, 109] width 84 height 27
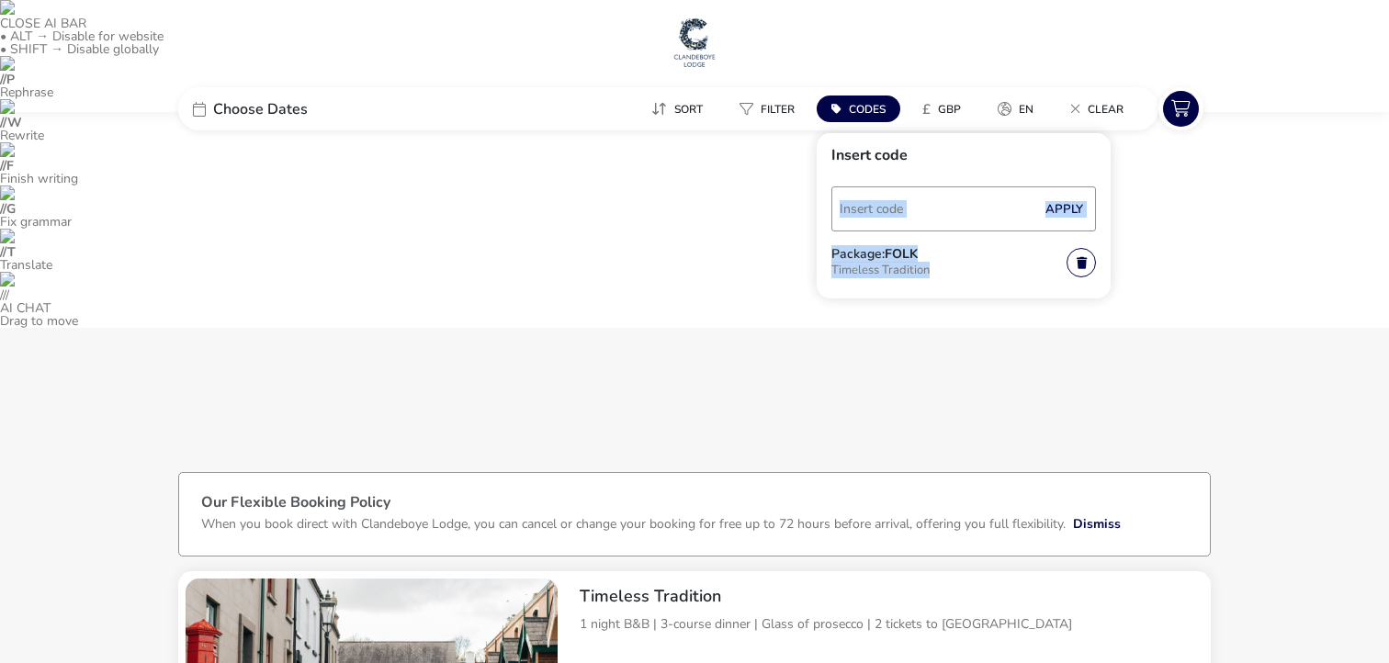
click at [1087, 241] on div "Insert code Apply Package: FOLK Timeless Tradition" at bounding box center [964, 215] width 294 height 165
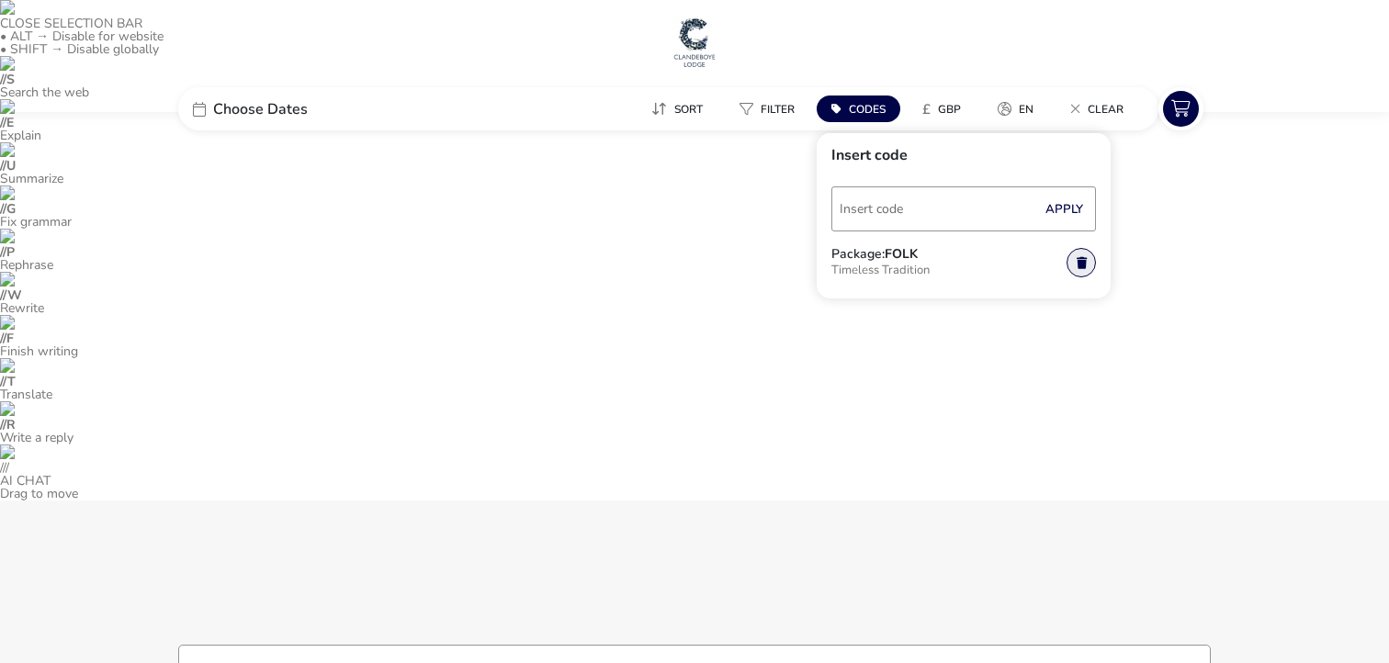
click at [1084, 258] on link at bounding box center [1081, 262] width 29 height 29
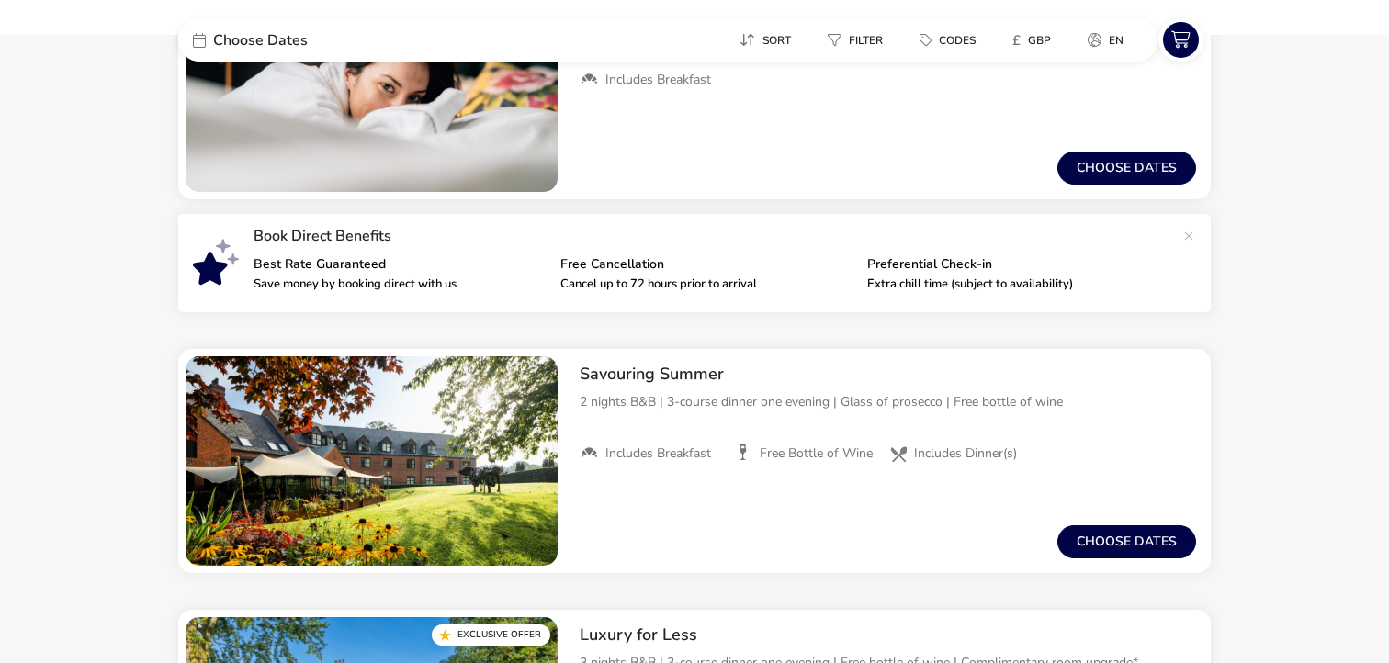
scroll to position [772, 0]
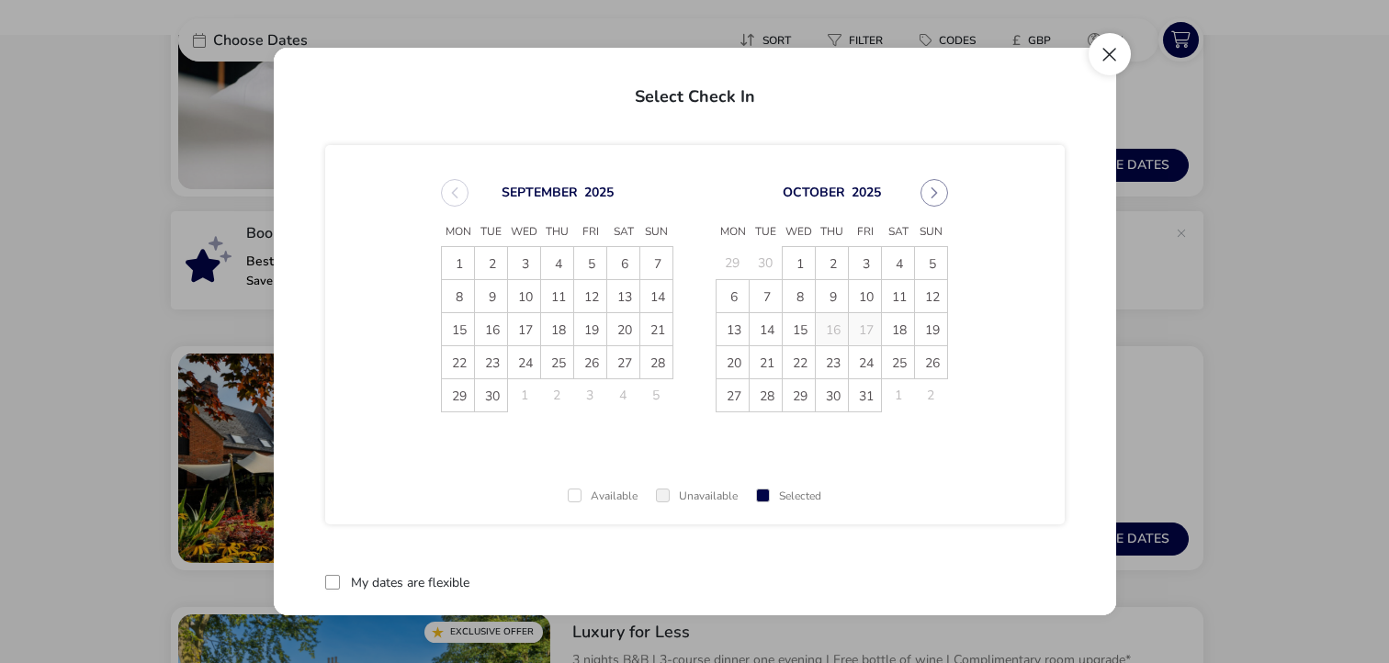
click at [1113, 43] on button "Close" at bounding box center [1110, 54] width 42 height 42
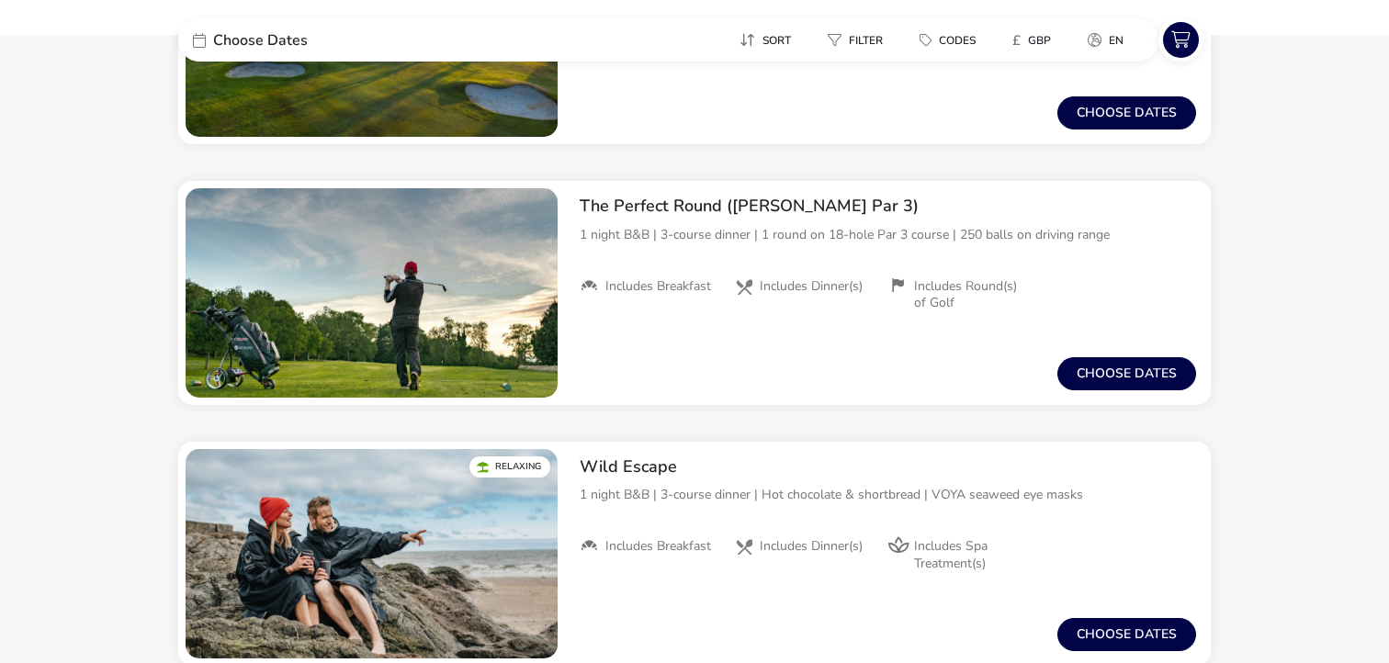
scroll to position [3281, 0]
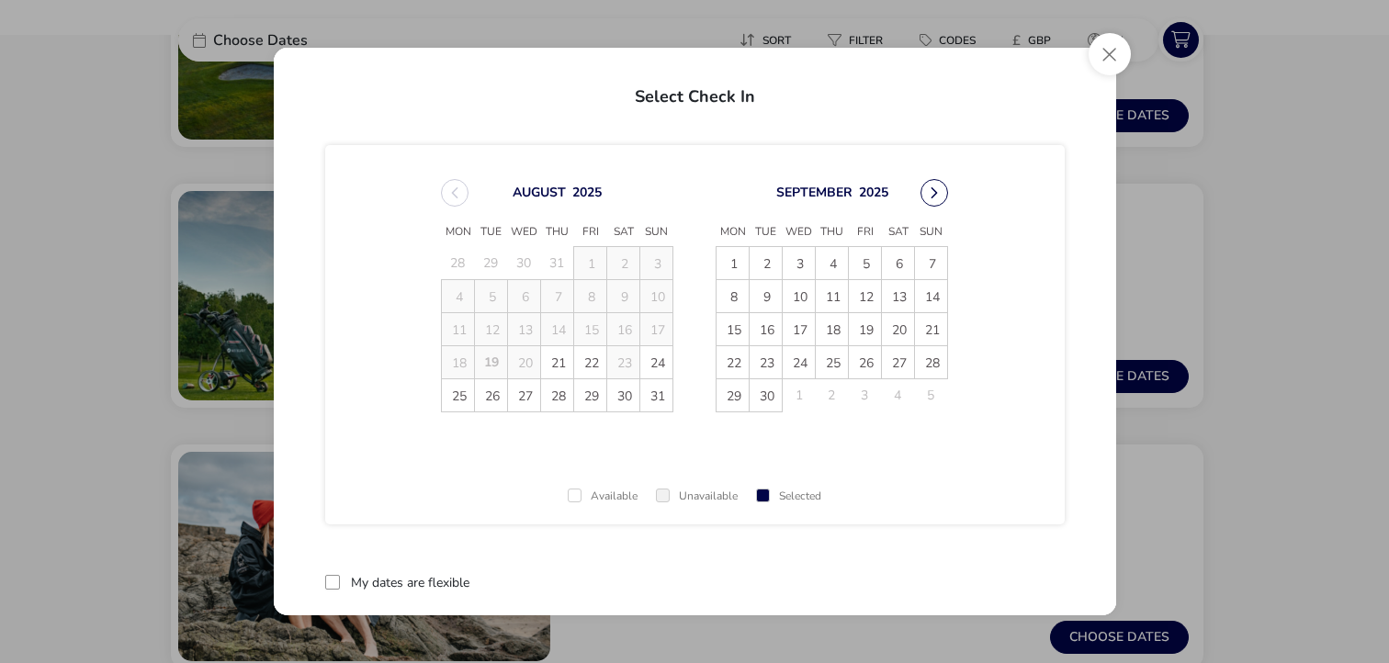
click at [933, 191] on button "Next Month" at bounding box center [935, 193] width 28 height 28
click at [1203, 176] on div "Select Check In September 2025 Mon Tue Wed Thu Fri Sat Sun 1 2 3 4 5 6 7 8 9 10…" at bounding box center [694, 331] width 1389 height 663
click at [1103, 44] on button "Close" at bounding box center [1110, 54] width 42 height 42
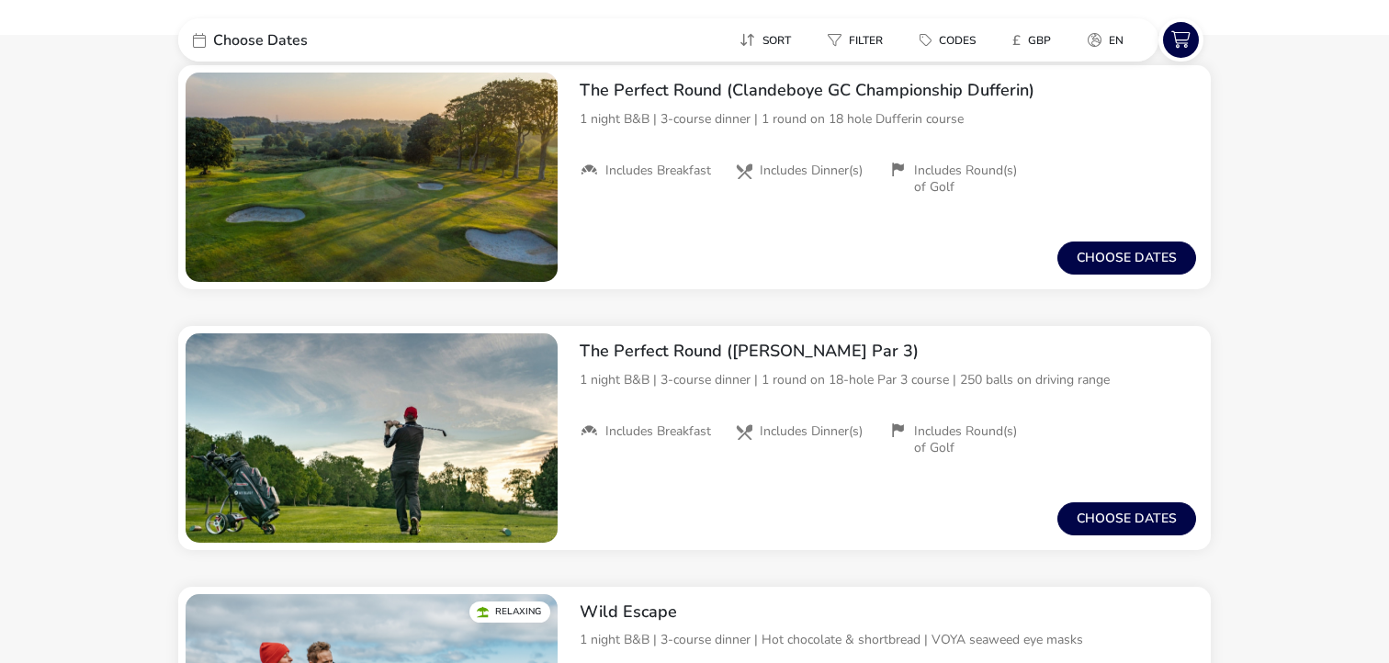
scroll to position [3130, 0]
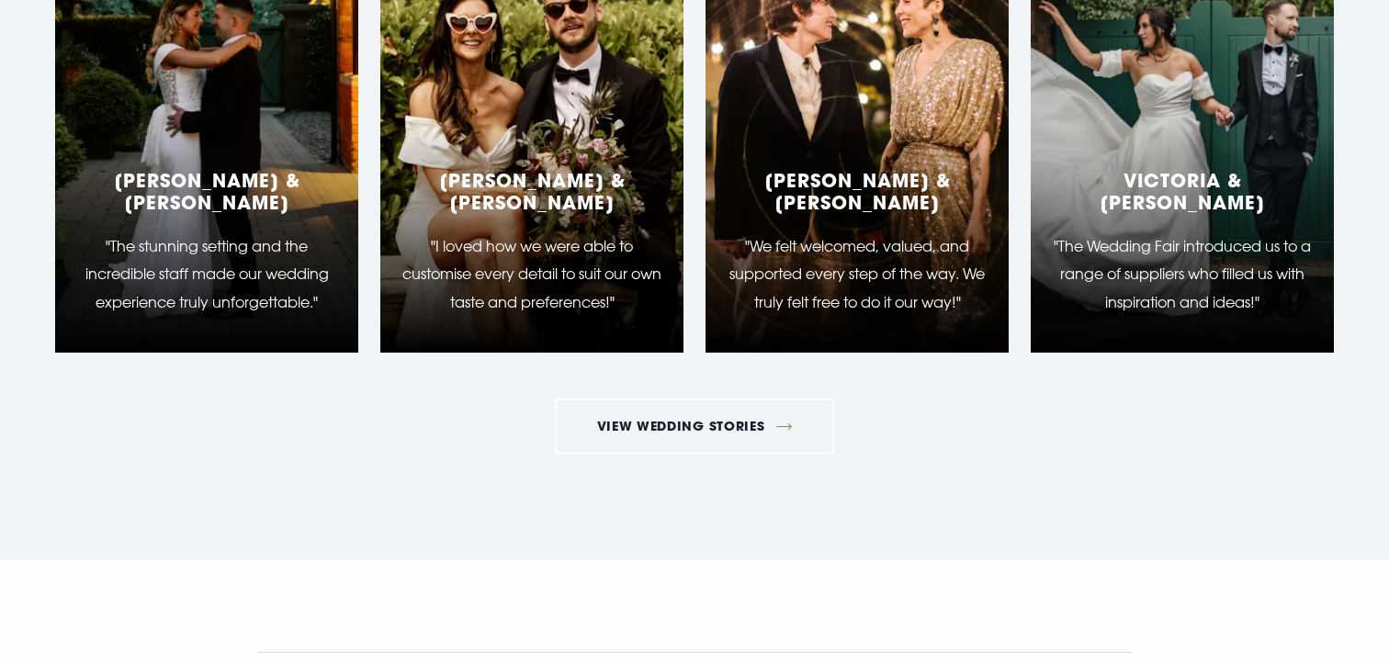
scroll to position [4238, 0]
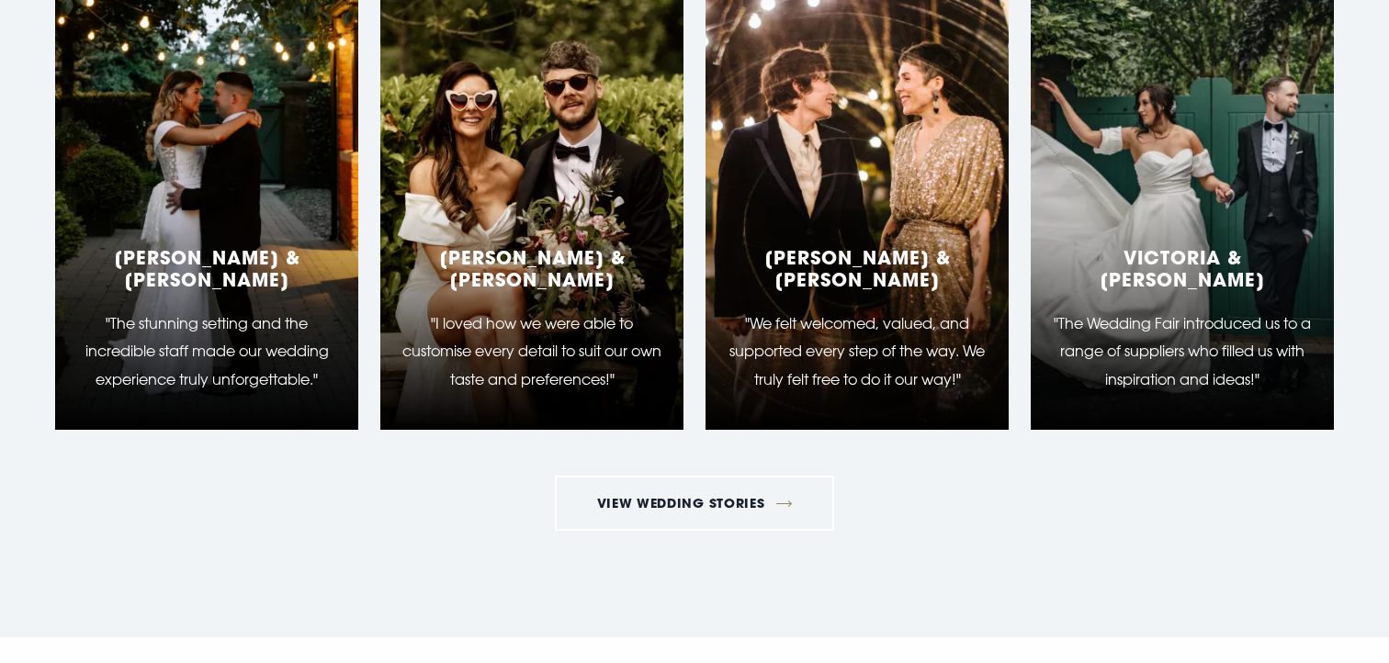
scroll to position [4158, 0]
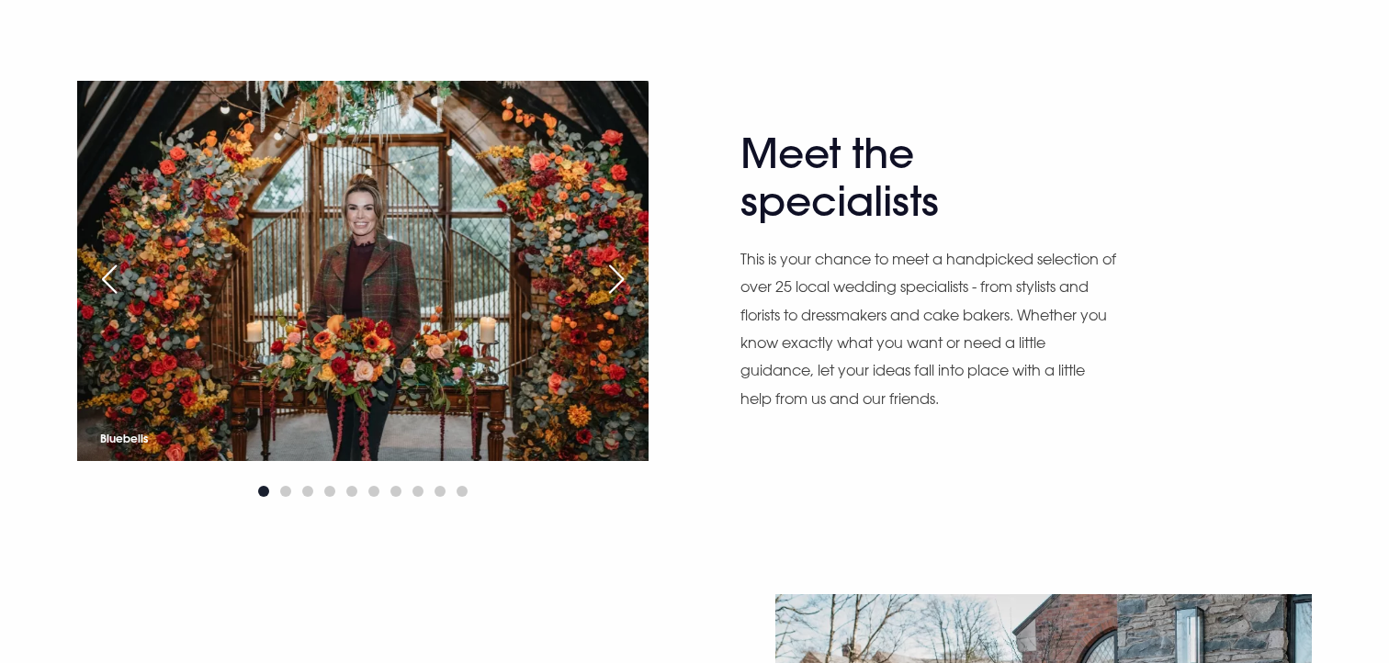
scroll to position [0, 0]
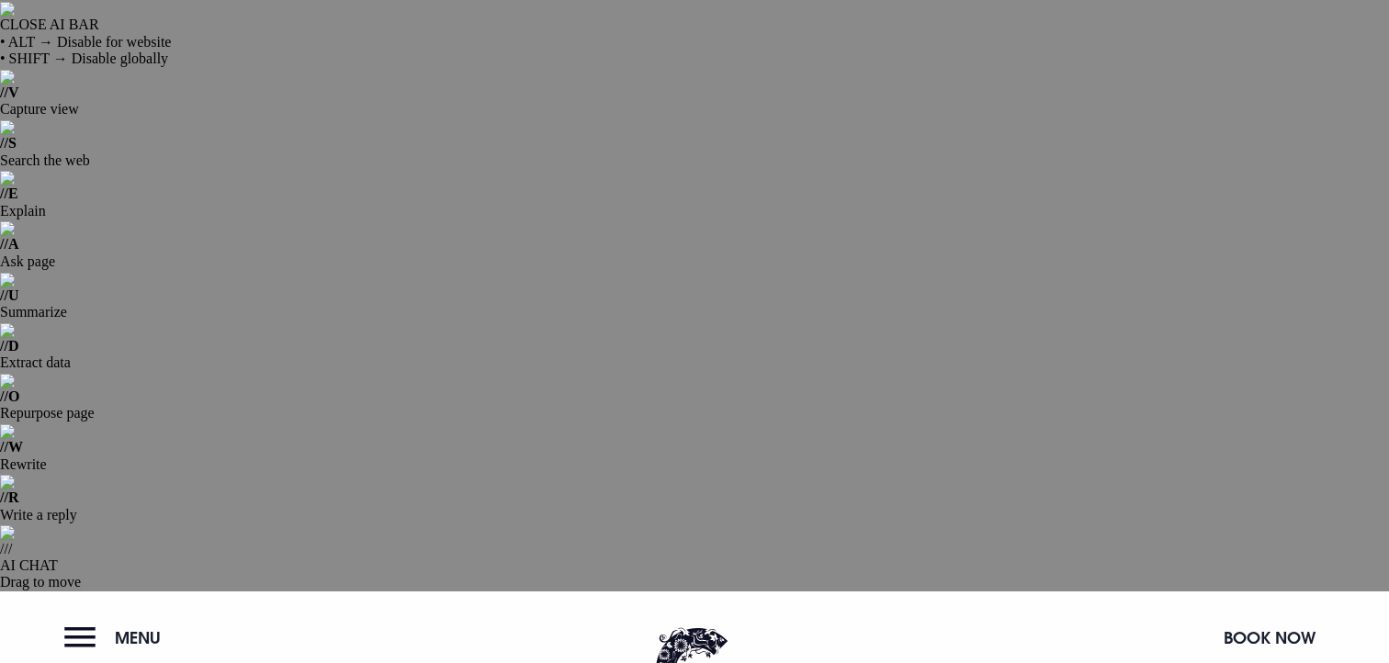
click at [145, 618] on button "Menu" at bounding box center [117, 638] width 106 height 40
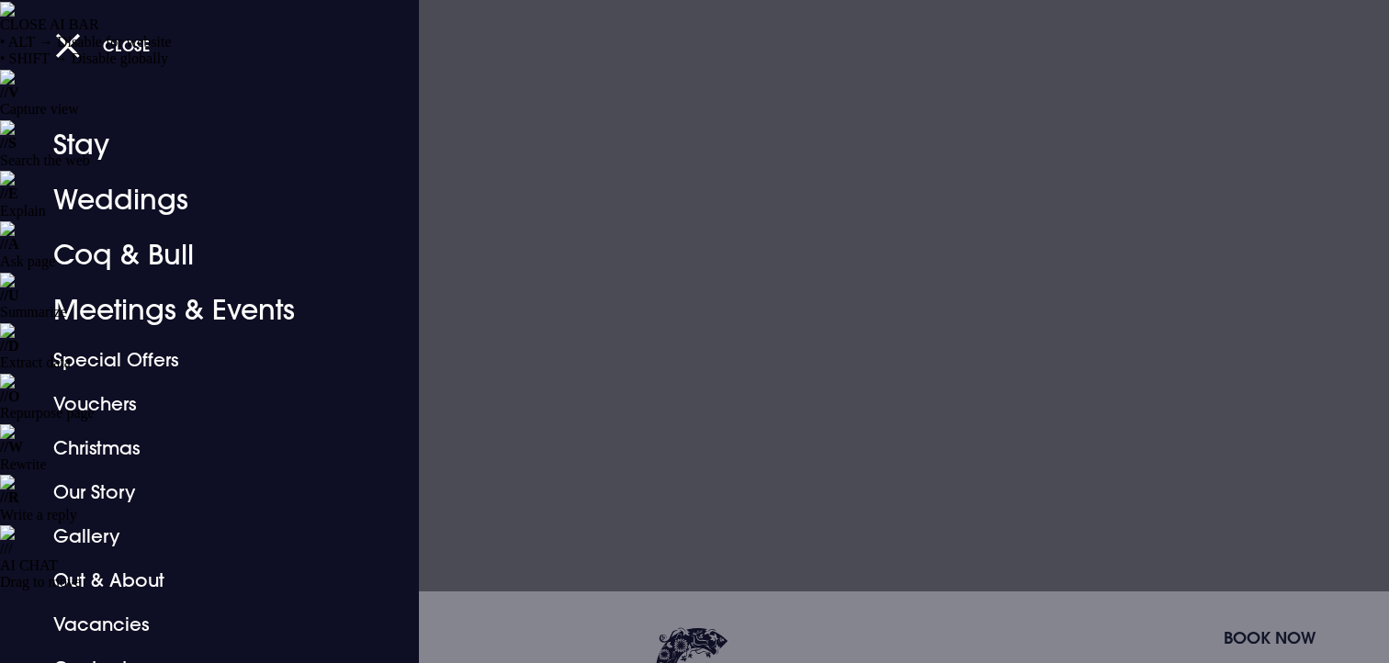
click at [99, 123] on link "Stay" at bounding box center [198, 145] width 290 height 55
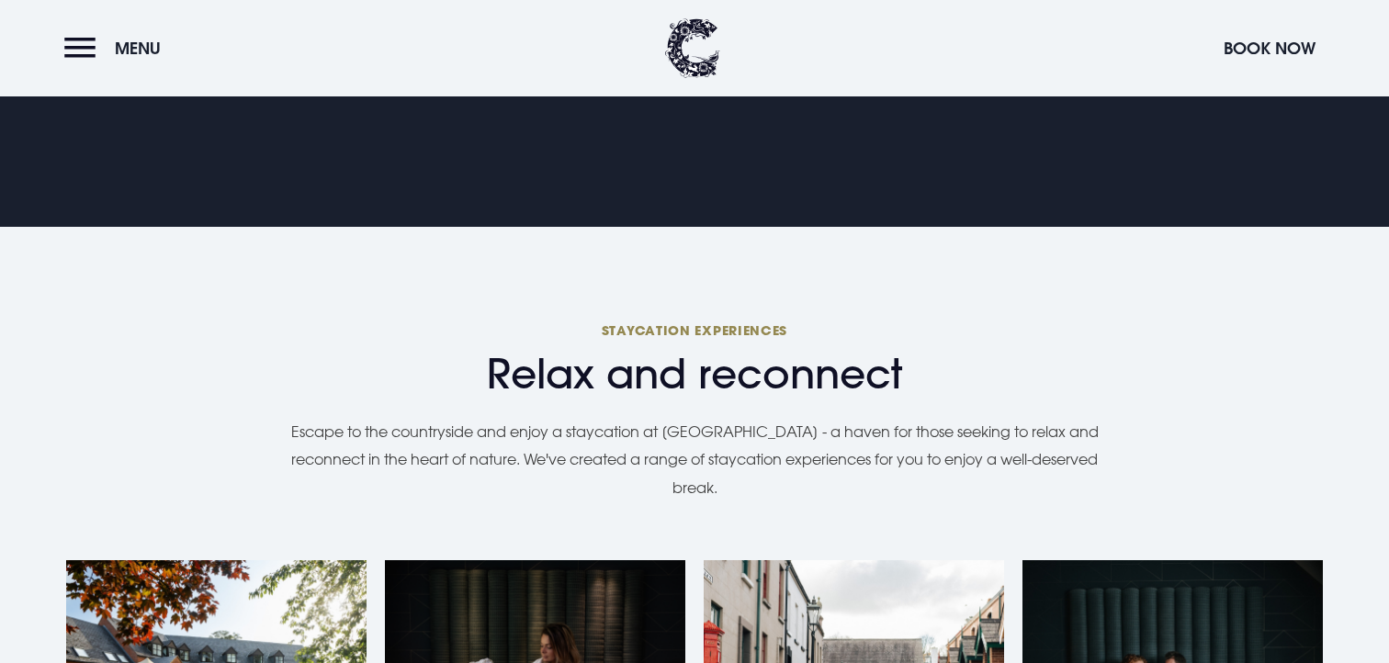
scroll to position [1582, 0]
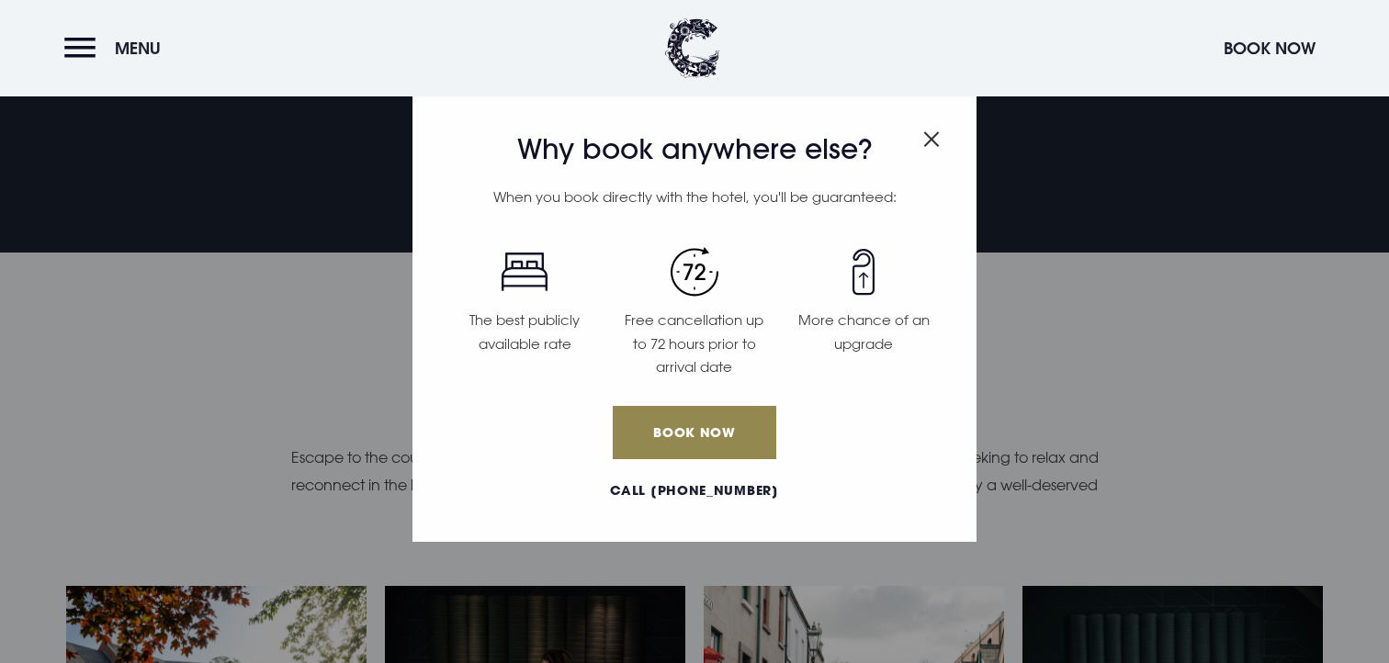
click at [931, 125] on span "Close modal" at bounding box center [931, 136] width 17 height 36
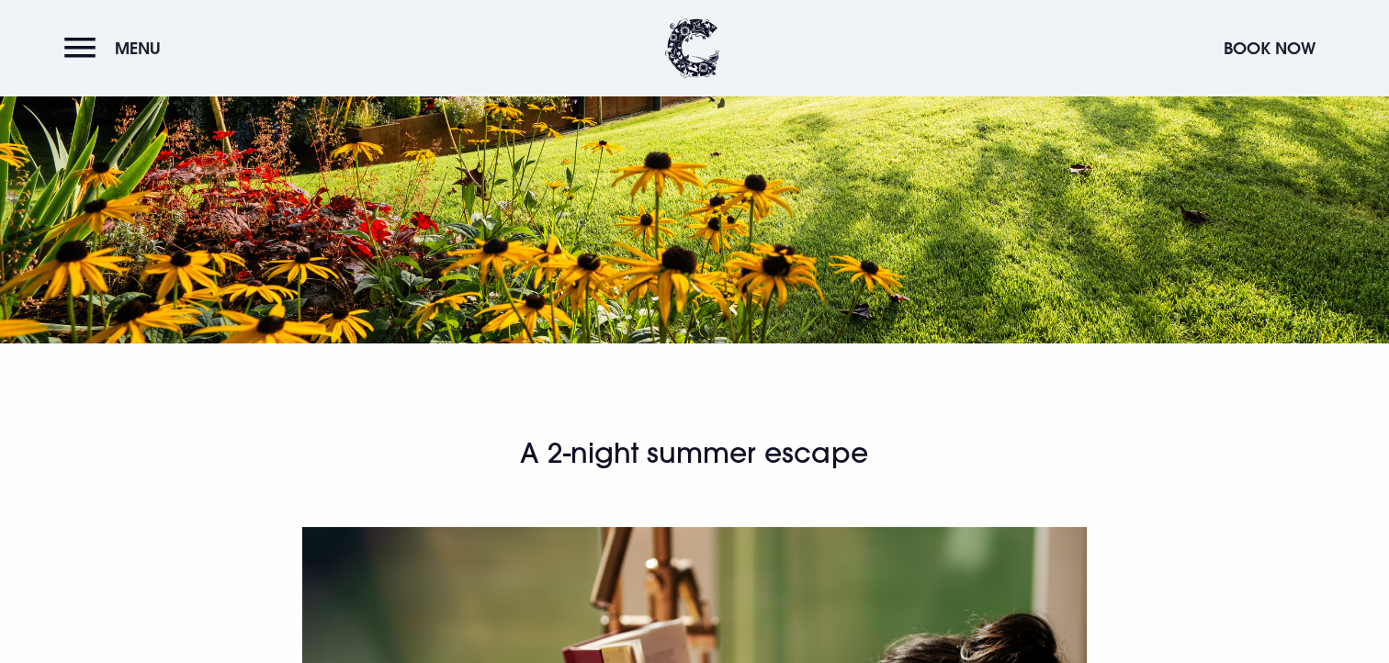
scroll to position [934, 0]
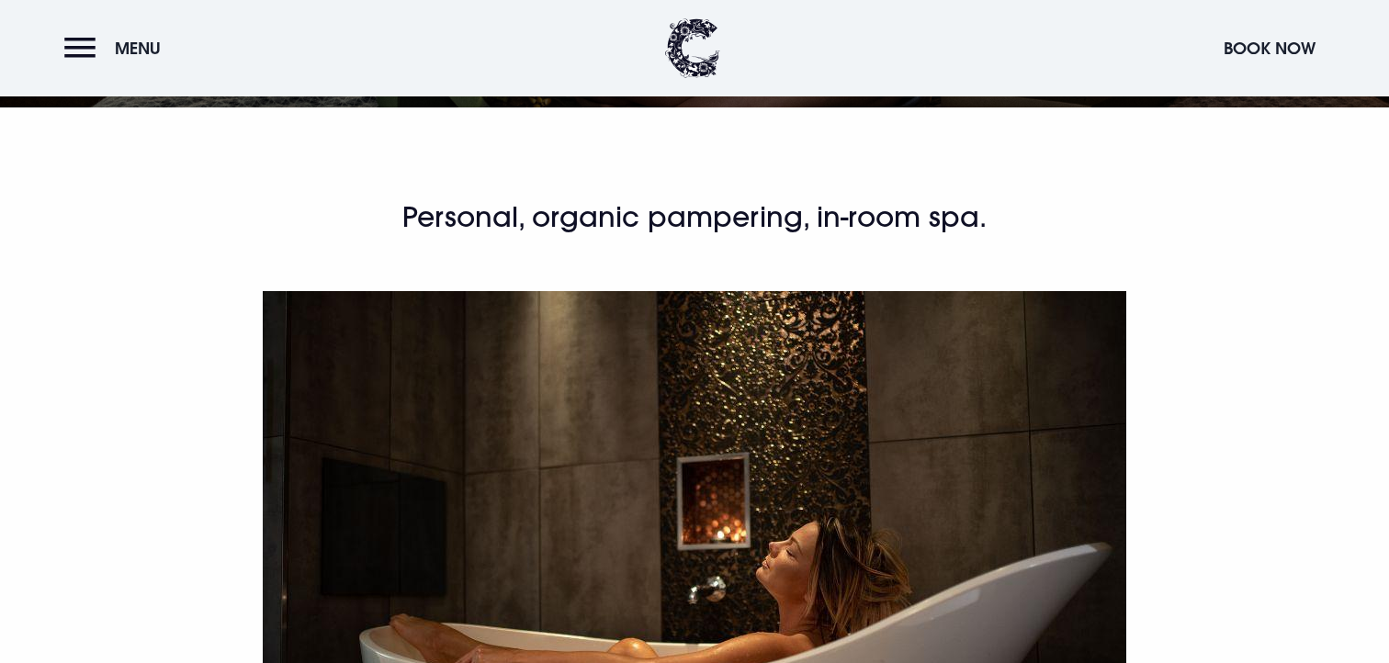
scroll to position [1069, 0]
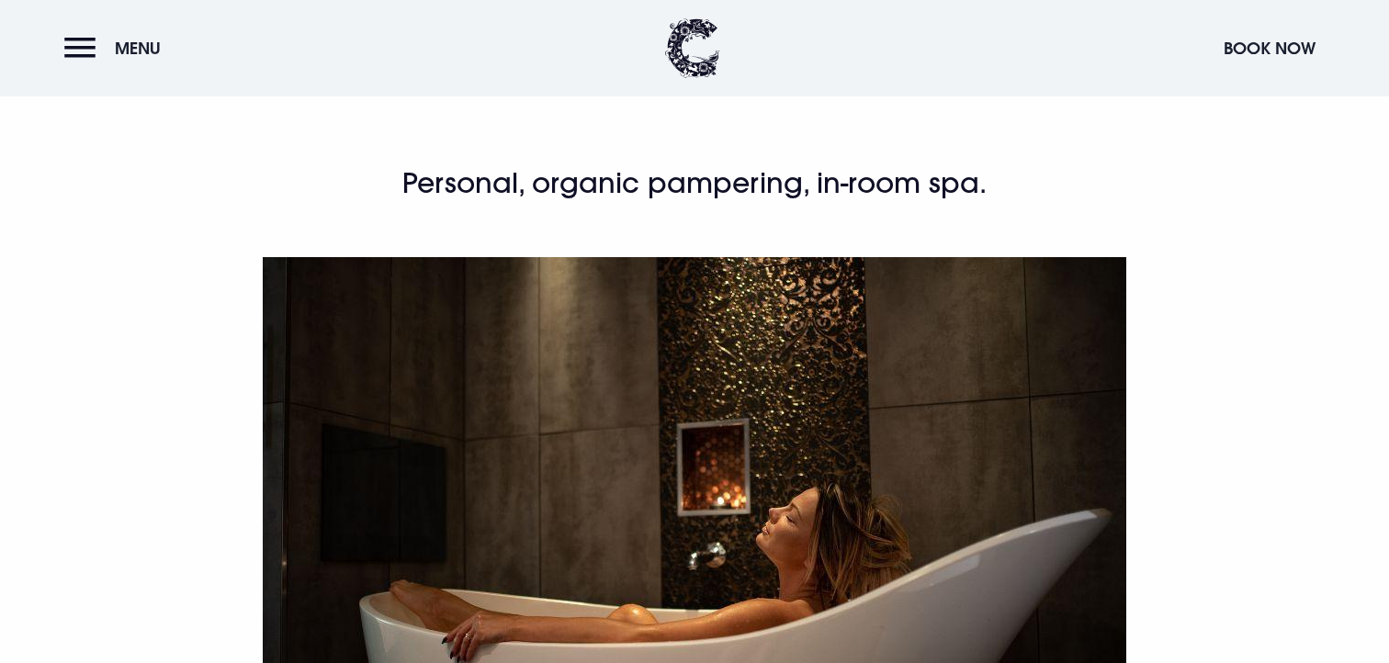
copy div "Pamper yourself with our in-room VOYA spa experience. This includes the incredi…"
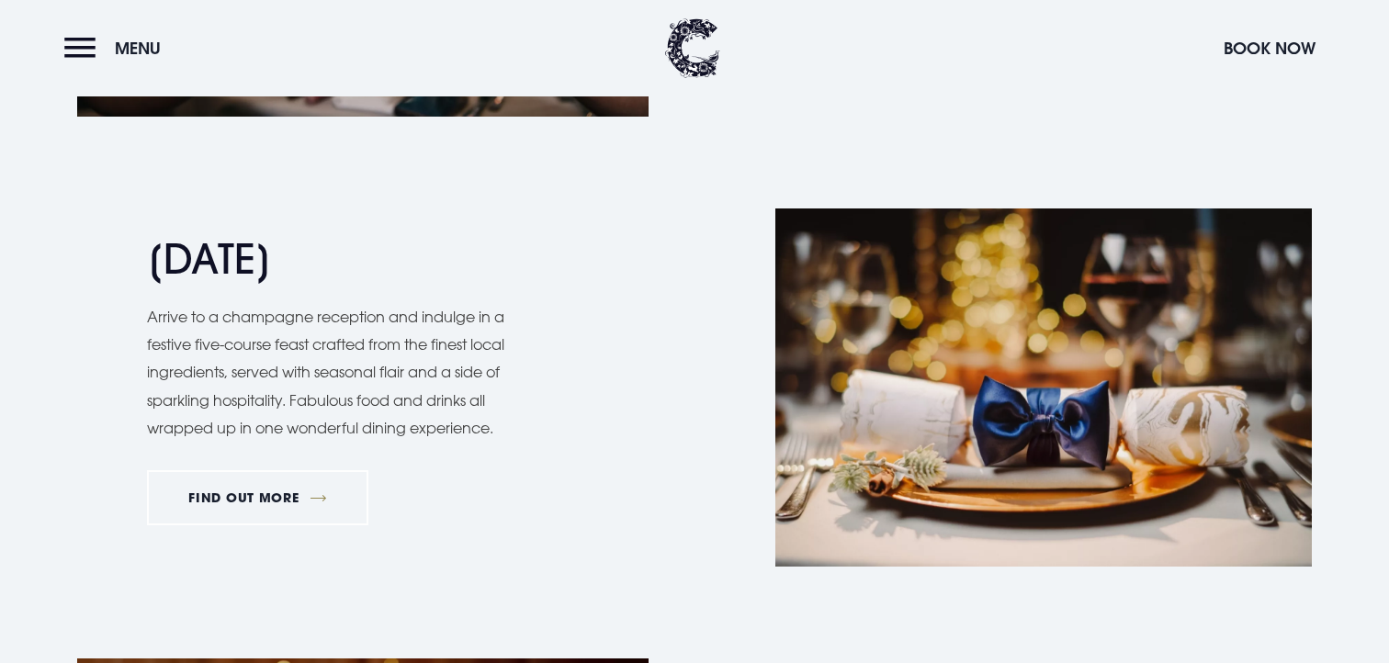
scroll to position [2287, 0]
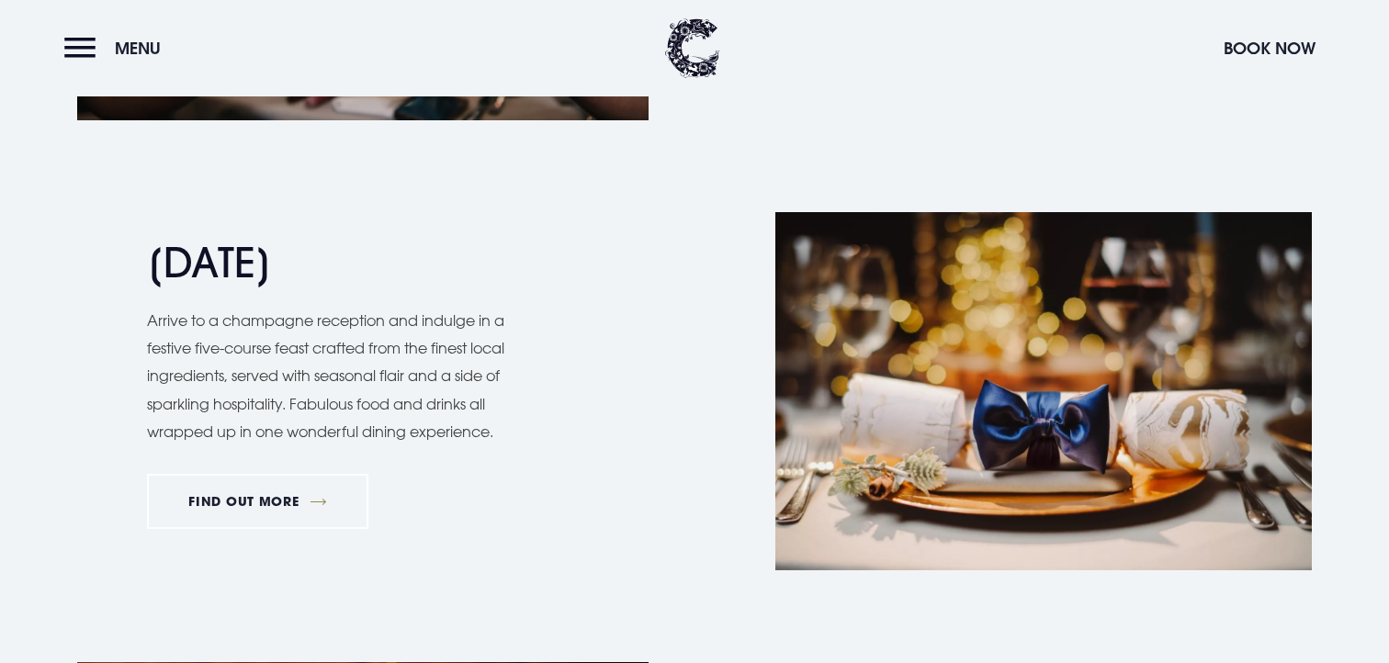
drag, startPoint x: 1042, startPoint y: 306, endPoint x: 1087, endPoint y: 277, distance: 53.8
copy p "Let us wrap you in the magic of Christmas!"
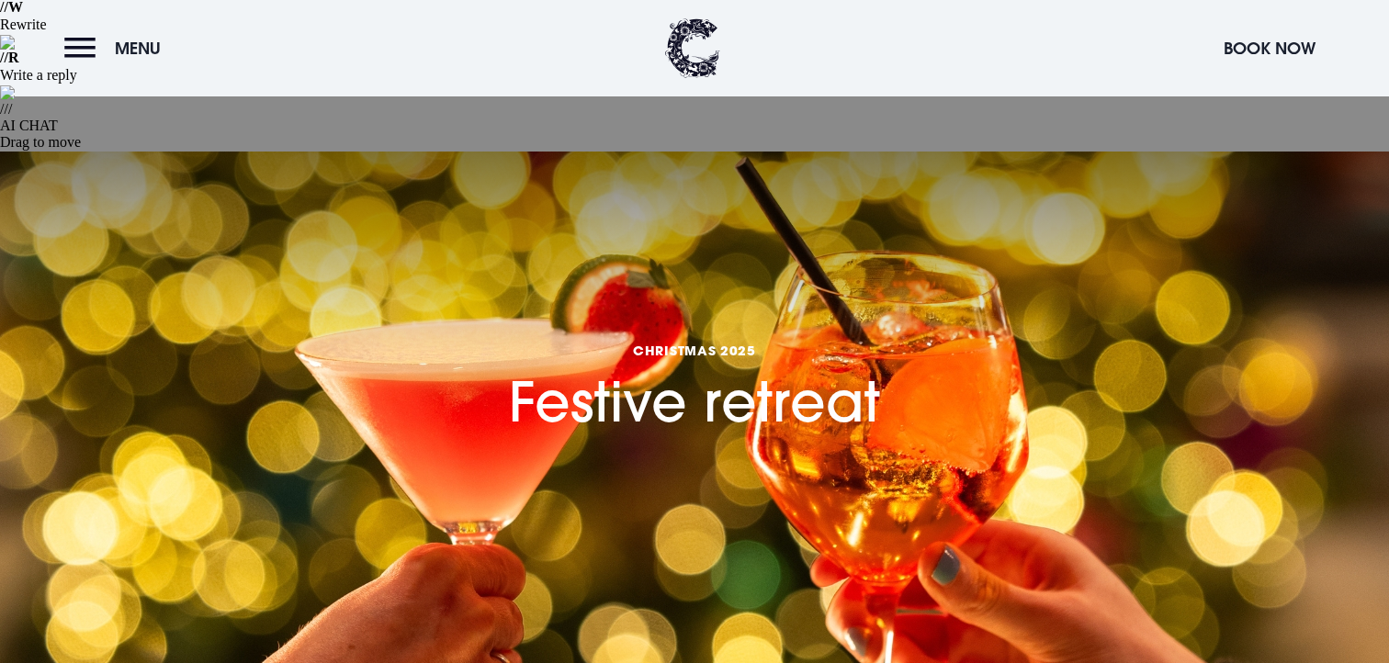
scroll to position [465, 0]
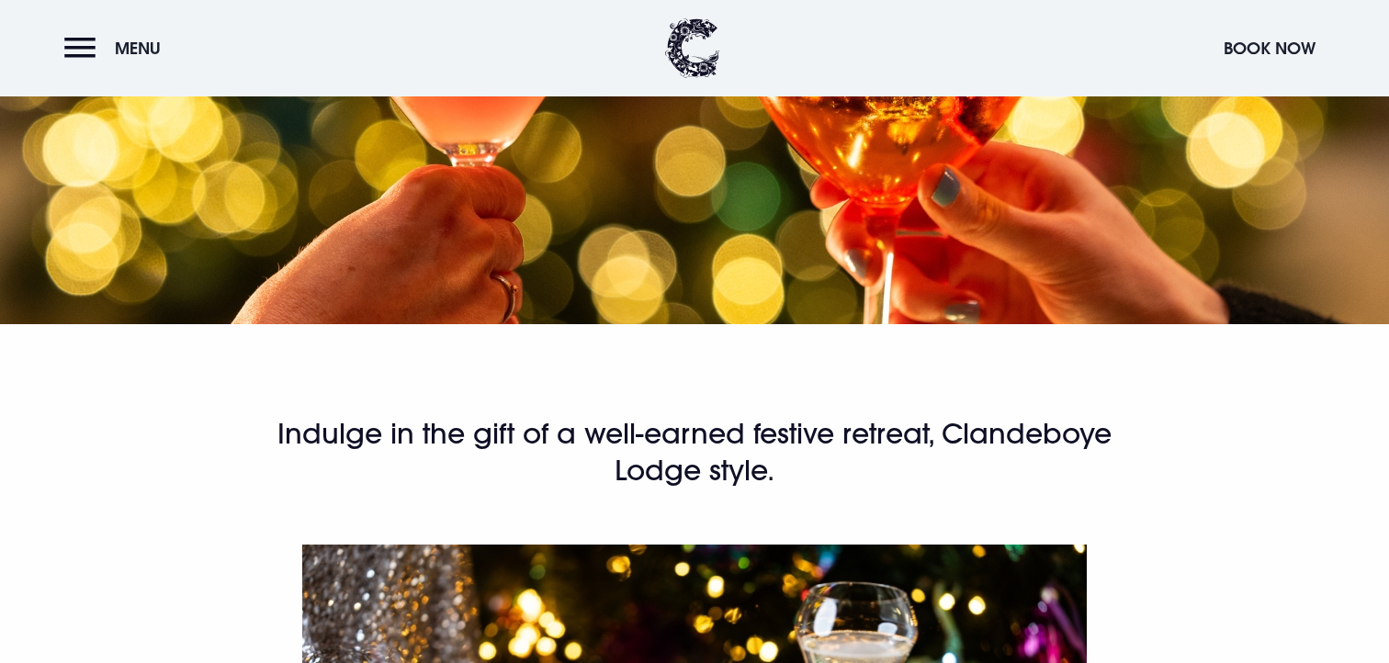
scroll to position [1121, 0]
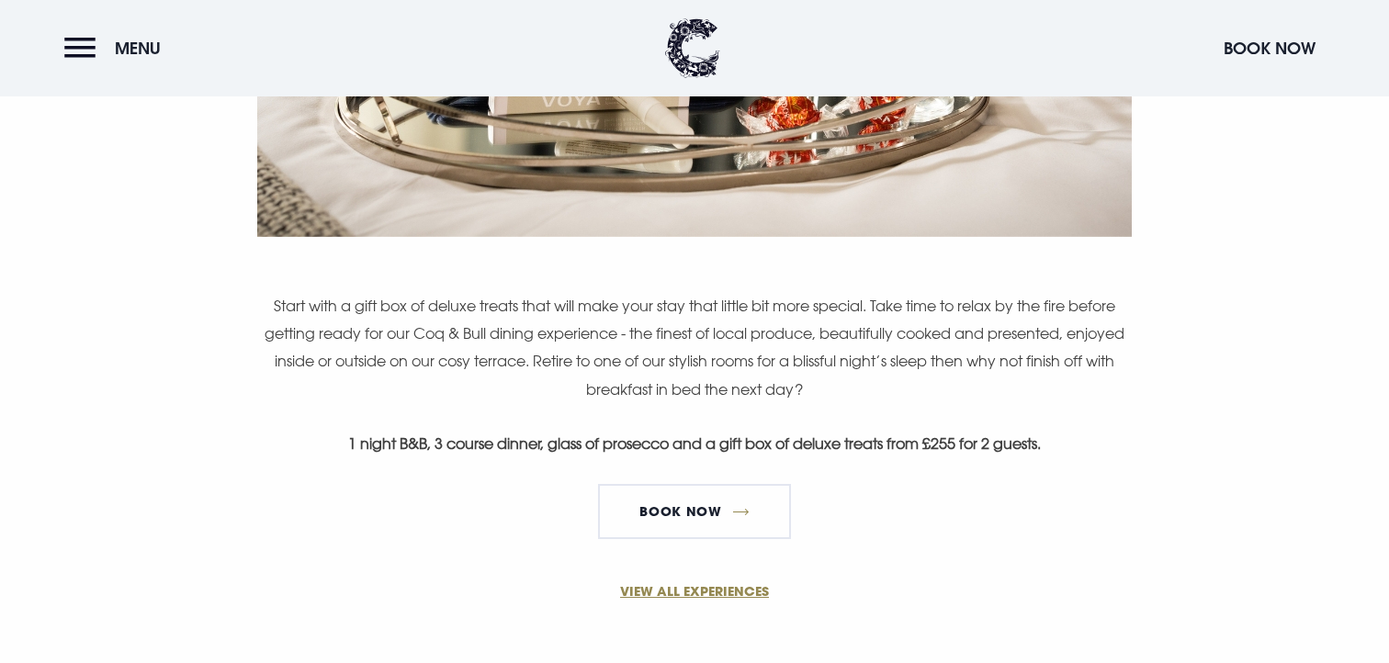
scroll to position [1755, 0]
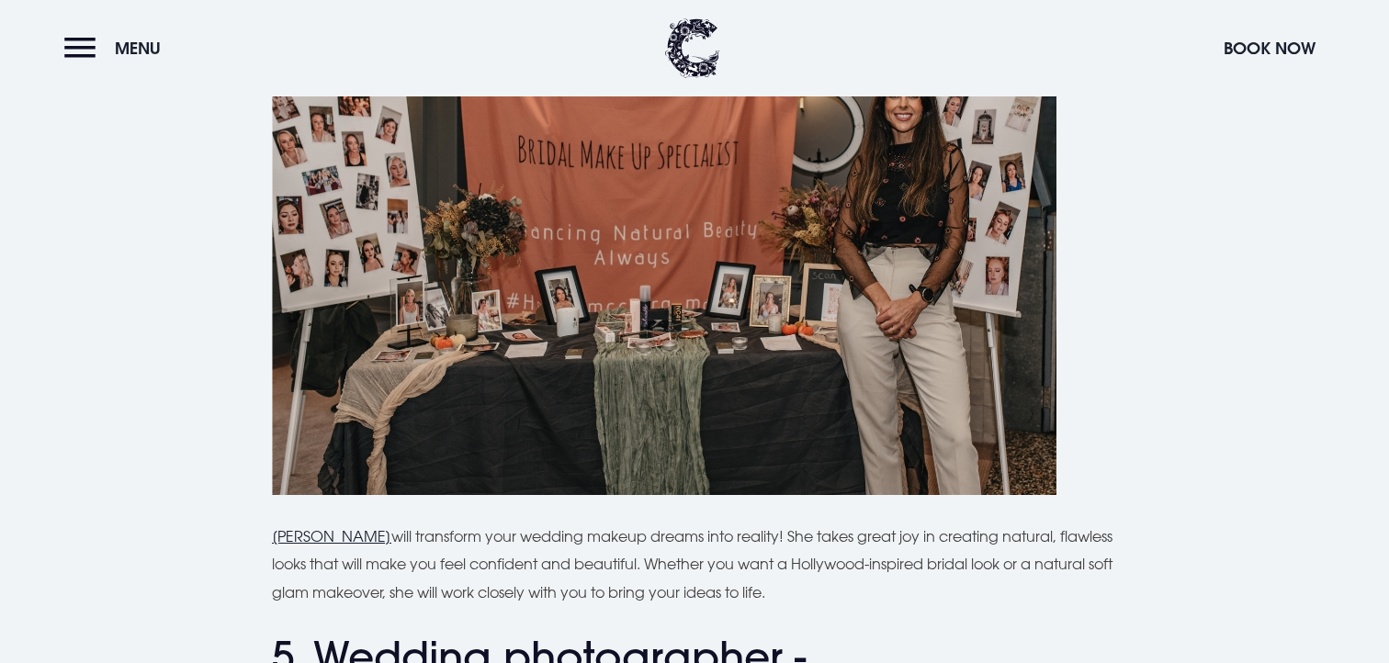
scroll to position [3759, 0]
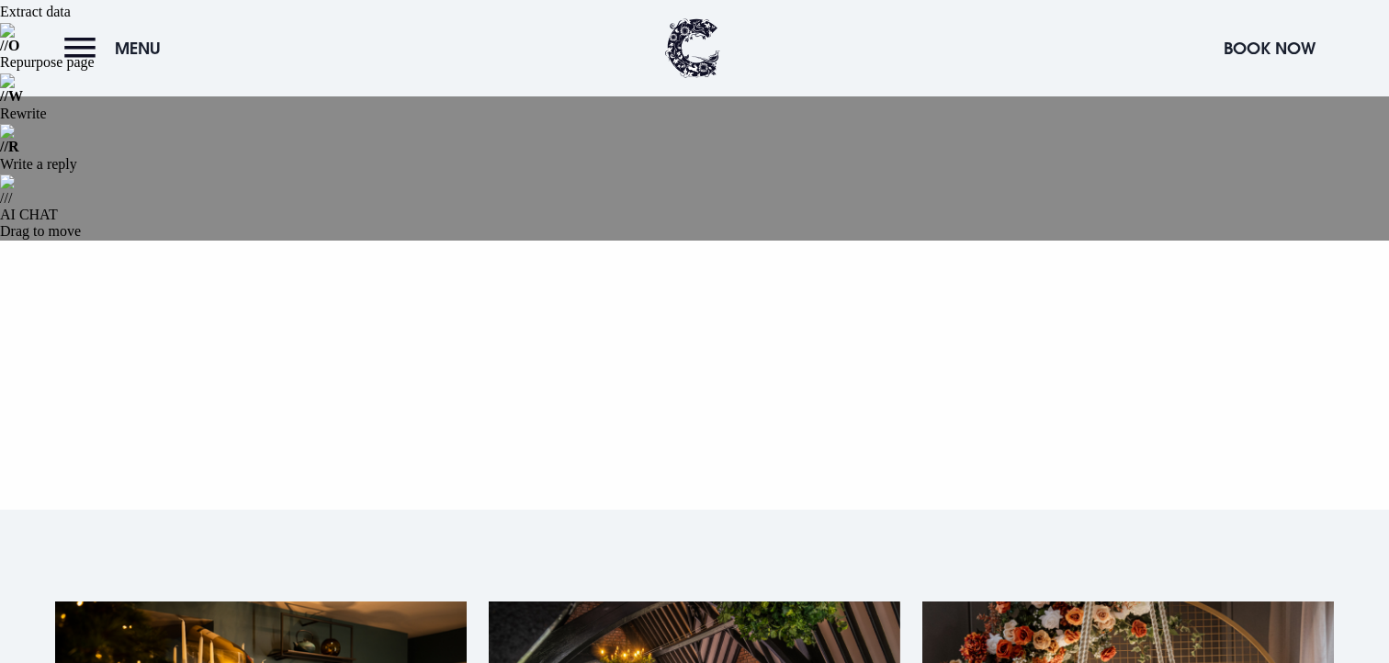
scroll to position [597, 0]
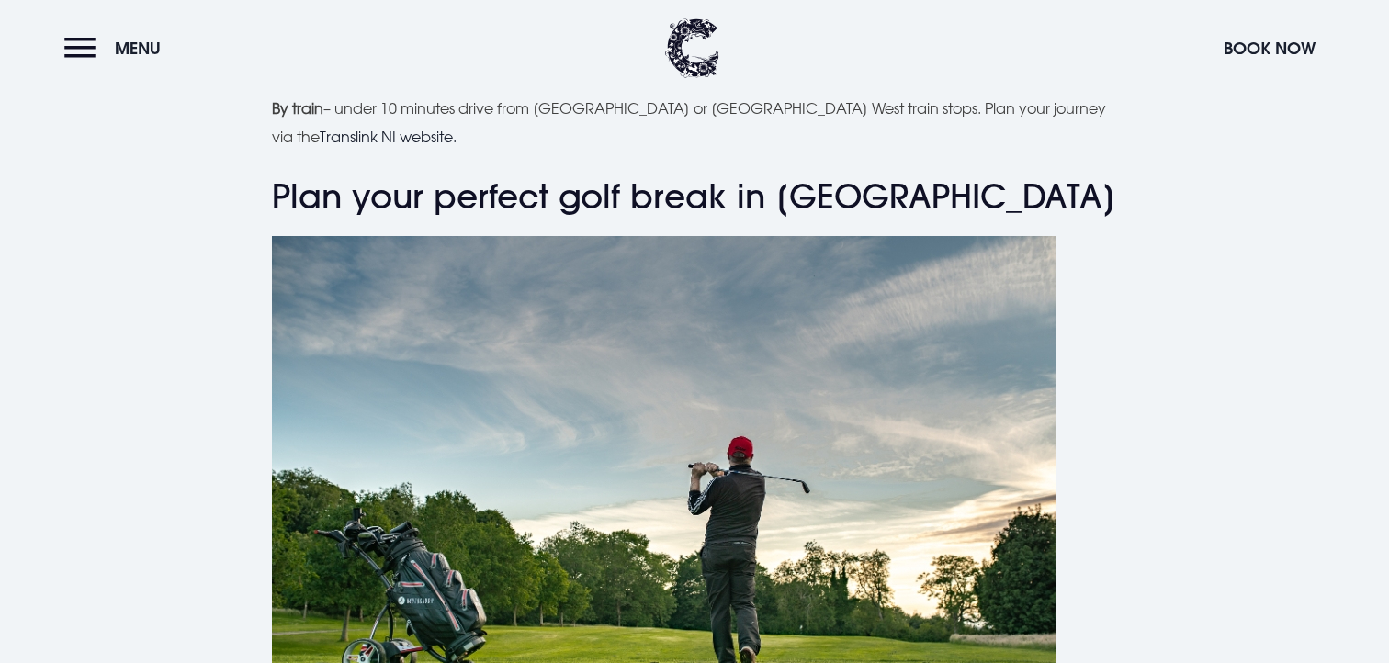
scroll to position [6248, 0]
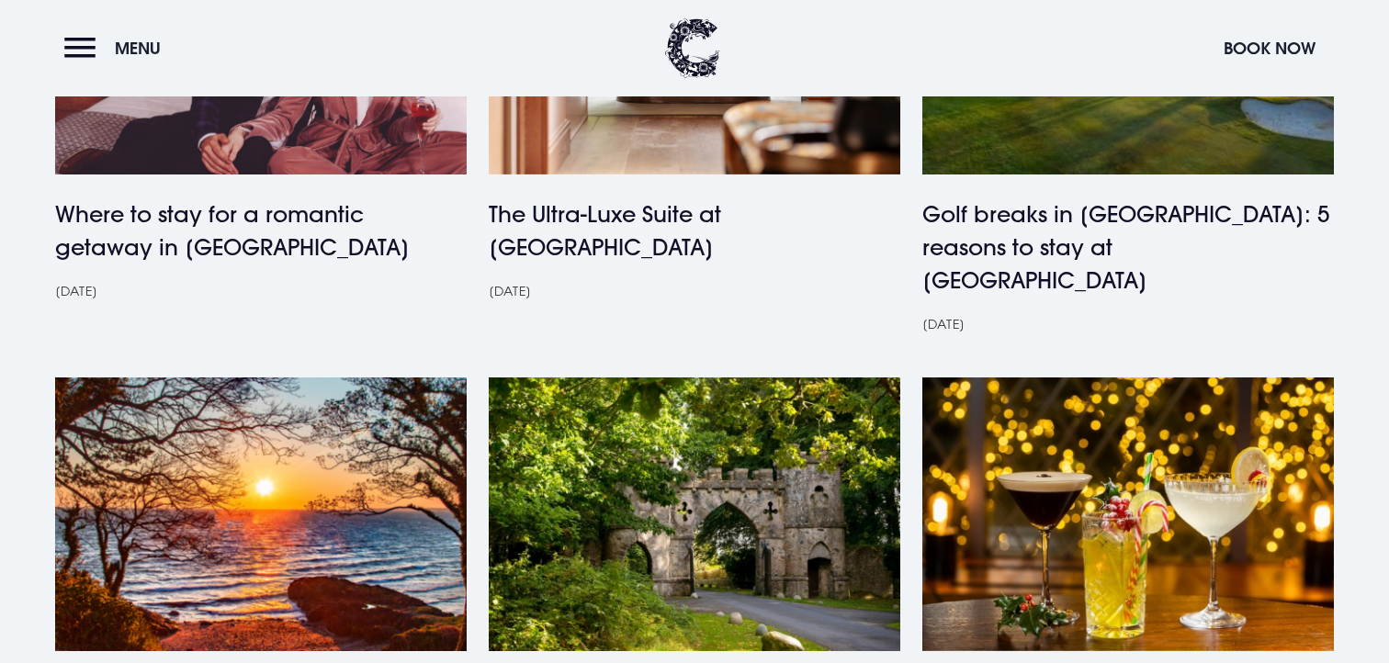
scroll to position [2087, 0]
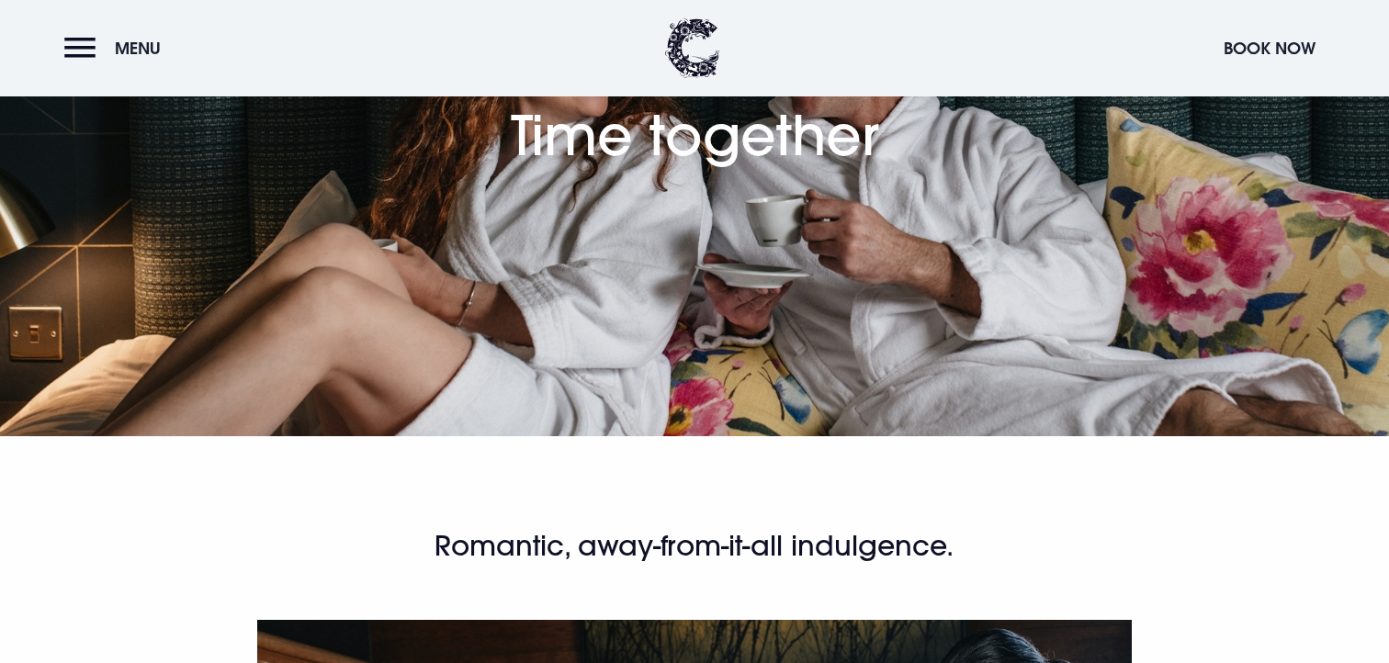
scroll to position [184, 0]
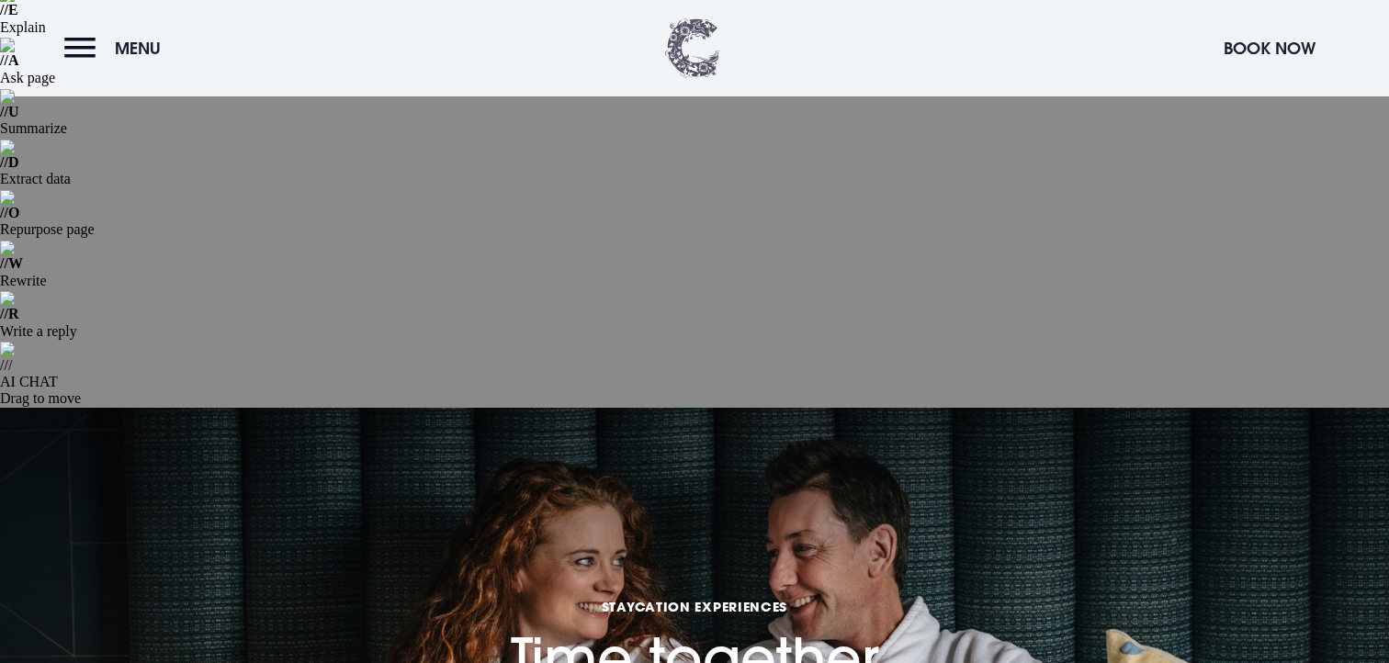
click at [700, 61] on img at bounding box center [692, 48] width 55 height 60
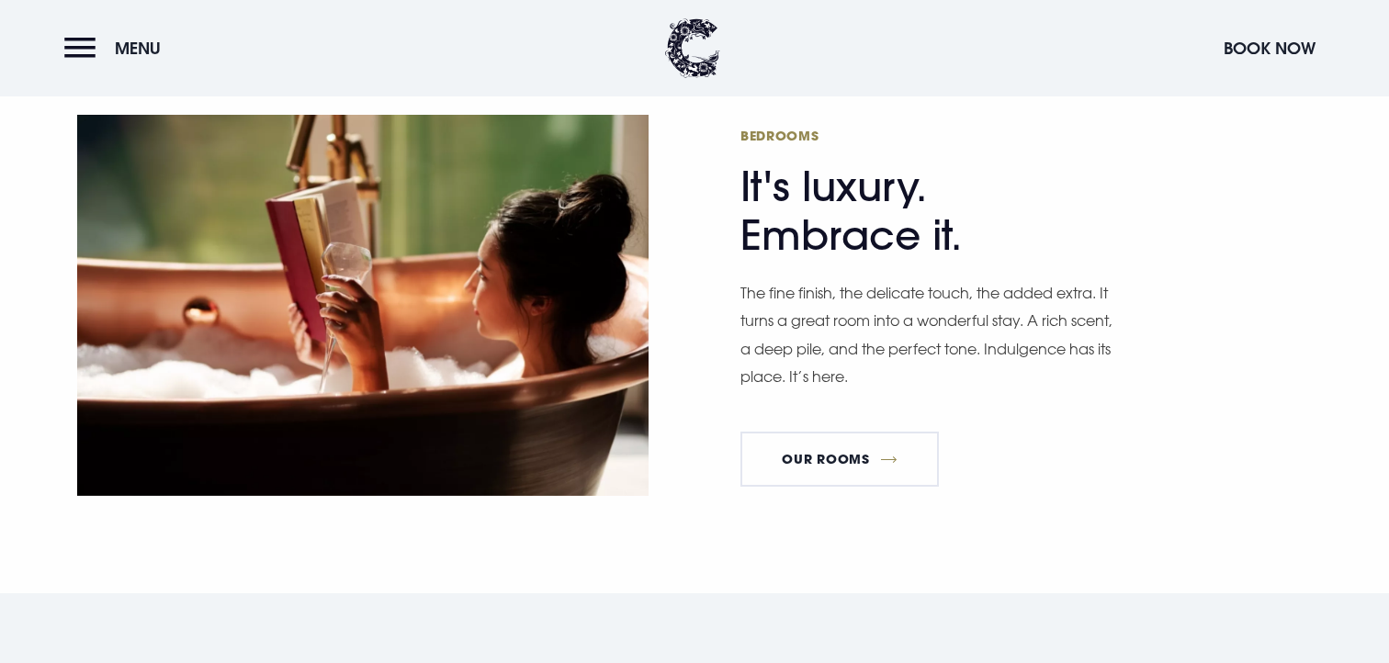
scroll to position [1775, 0]
